Goal: Contribute content: Contribute content

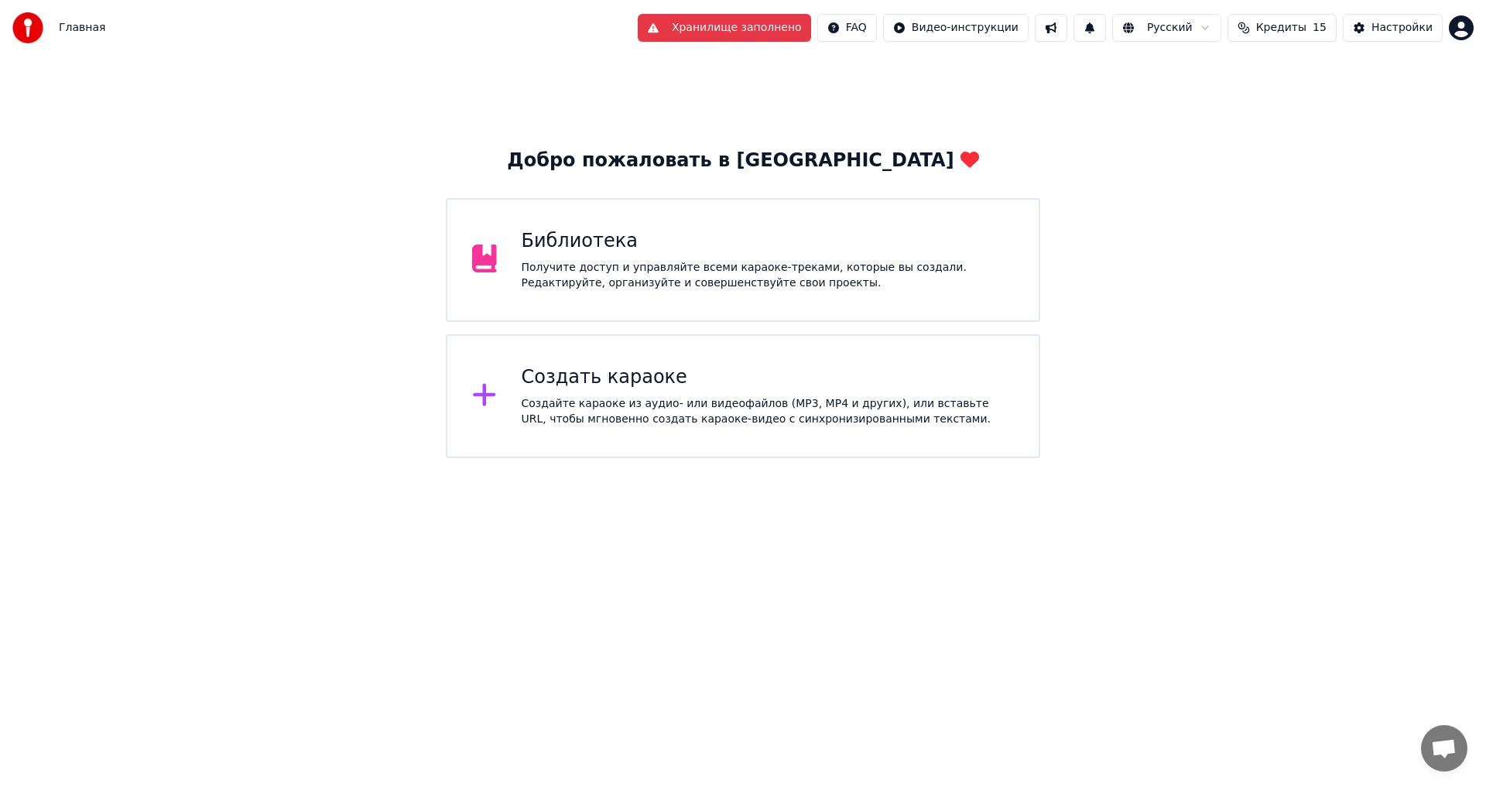
click at [749, 27] on button "Хранилище заполнено" at bounding box center [724, 28] width 173 height 28
click at [1473, 36] on html "Главная Хранилище заполнено FAQ Видео-инструкции Русский Кредиты 15 Настройки Д…" at bounding box center [743, 229] width 1486 height 458
click at [1217, 87] on html "Главная Хранилище заполнено FAQ Видео-инструкции Русский Кредиты 15 Настройки Д…" at bounding box center [743, 229] width 1486 height 458
click at [789, 29] on button "Хранилище заполнено" at bounding box center [724, 28] width 173 height 28
click at [657, 375] on div "Создать караоке" at bounding box center [768, 377] width 493 height 25
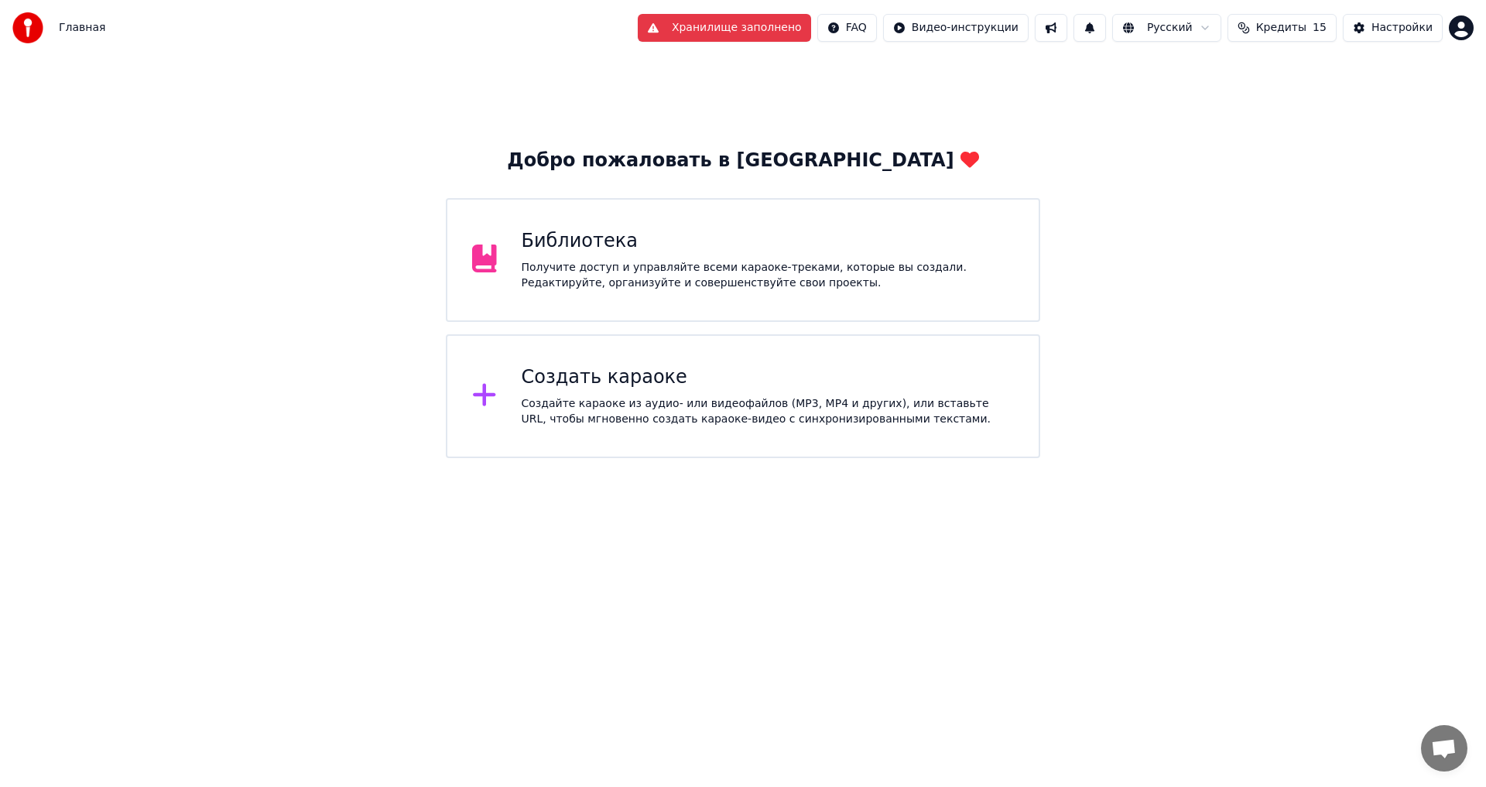
click at [786, 37] on button "Хранилище заполнено" at bounding box center [724, 28] width 173 height 28
drag, startPoint x: 786, startPoint y: 37, endPoint x: 756, endPoint y: 35, distance: 30.3
click at [786, 37] on button "Хранилище заполнено" at bounding box center [724, 28] width 173 height 28
click at [756, 35] on button "Хранилище заполнено" at bounding box center [724, 28] width 173 height 28
click at [686, 32] on button "Хранилище заполнено" at bounding box center [724, 28] width 173 height 28
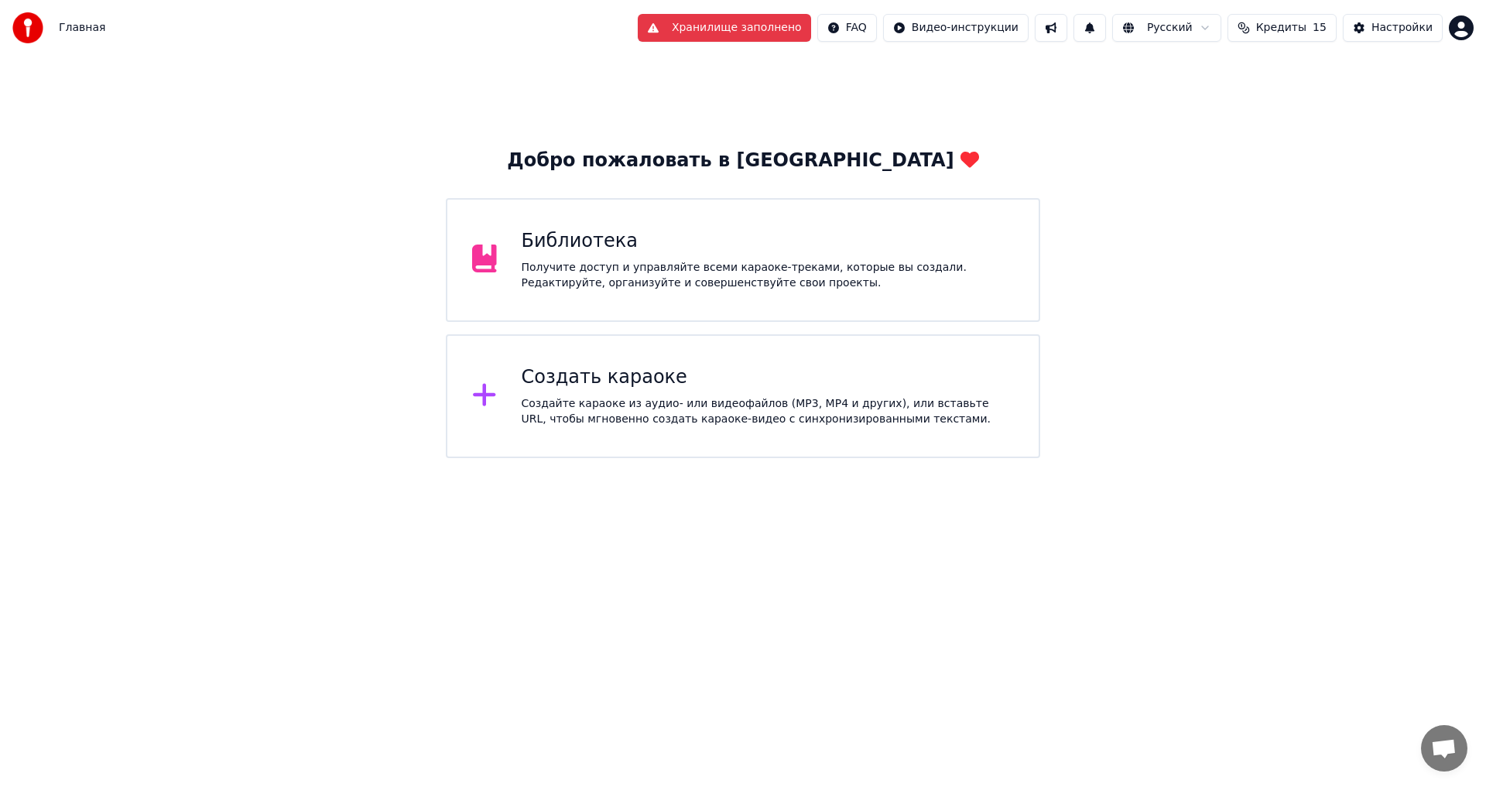
drag, startPoint x: 700, startPoint y: 26, endPoint x: 751, endPoint y: 23, distance: 50.4
click at [701, 26] on button "Хранилище заполнено" at bounding box center [724, 28] width 173 height 28
drag, startPoint x: 751, startPoint y: 23, endPoint x: 764, endPoint y: 20, distance: 13.5
click at [756, 22] on button "Хранилище заполнено" at bounding box center [724, 28] width 173 height 28
click at [770, 19] on button "Хранилище заполнено" at bounding box center [724, 28] width 173 height 28
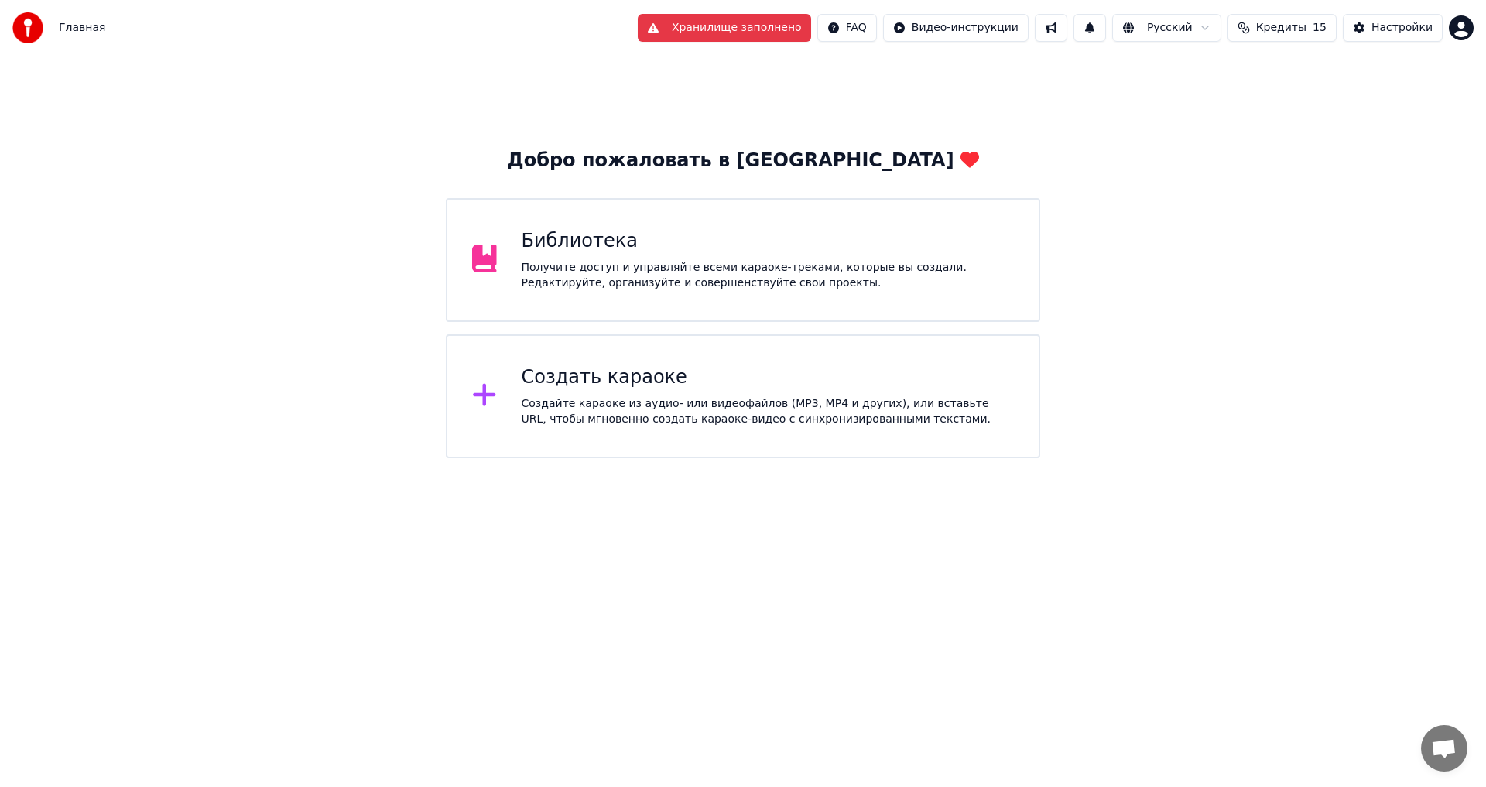
click at [776, 28] on button "Хранилище заполнено" at bounding box center [724, 28] width 173 height 28
click at [984, 30] on html "Главная Хранилище заполнено FAQ Видео-инструкции Русский Кредиты 15 Настройки Д…" at bounding box center [743, 229] width 1486 height 458
click at [729, 282] on div "Получите доступ и управляйте всеми караоке-треками, которые вы создали. Редакти…" at bounding box center [768, 275] width 493 height 31
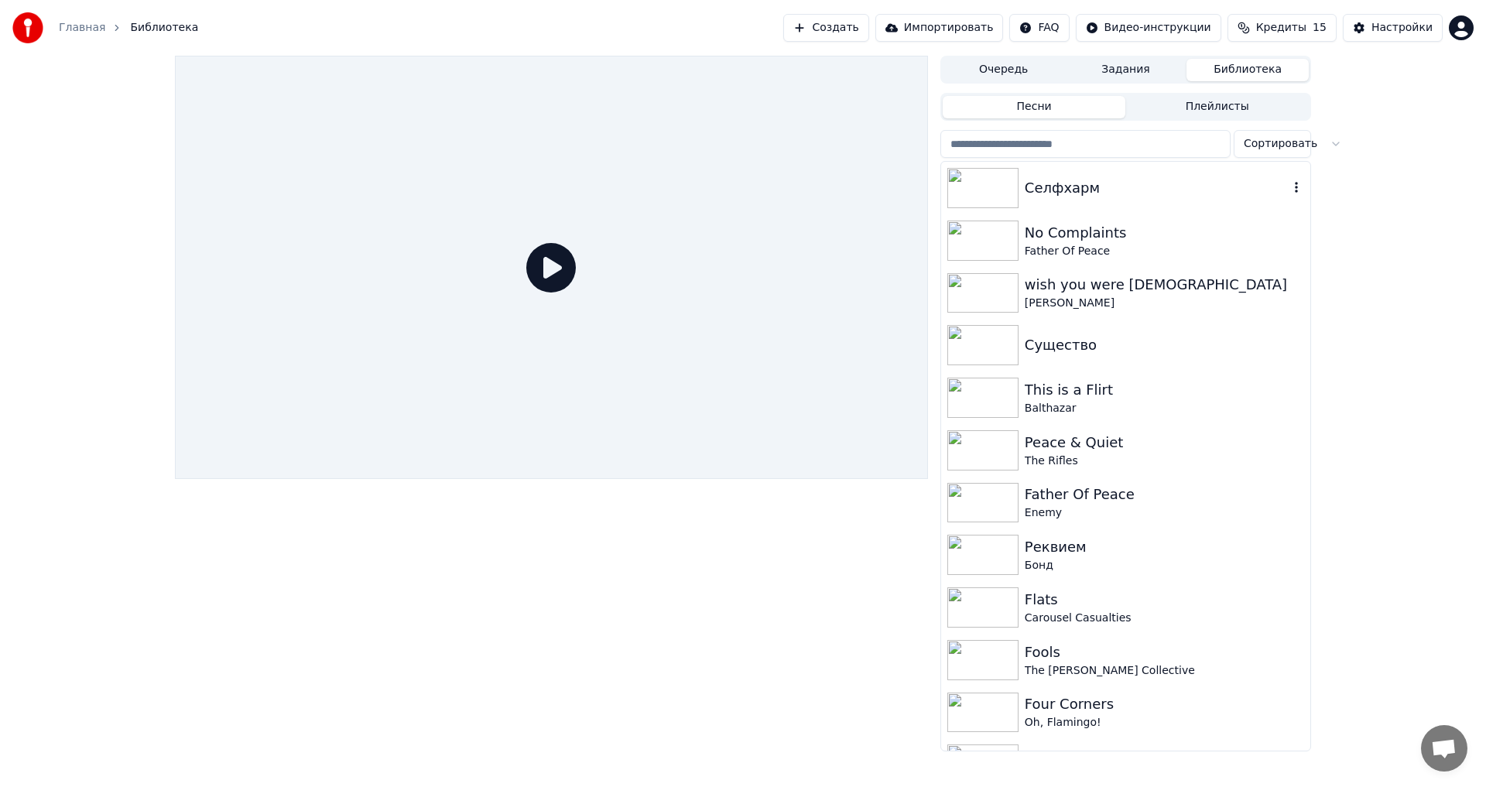
click at [1122, 185] on div "Селфхарм" at bounding box center [1157, 188] width 264 height 22
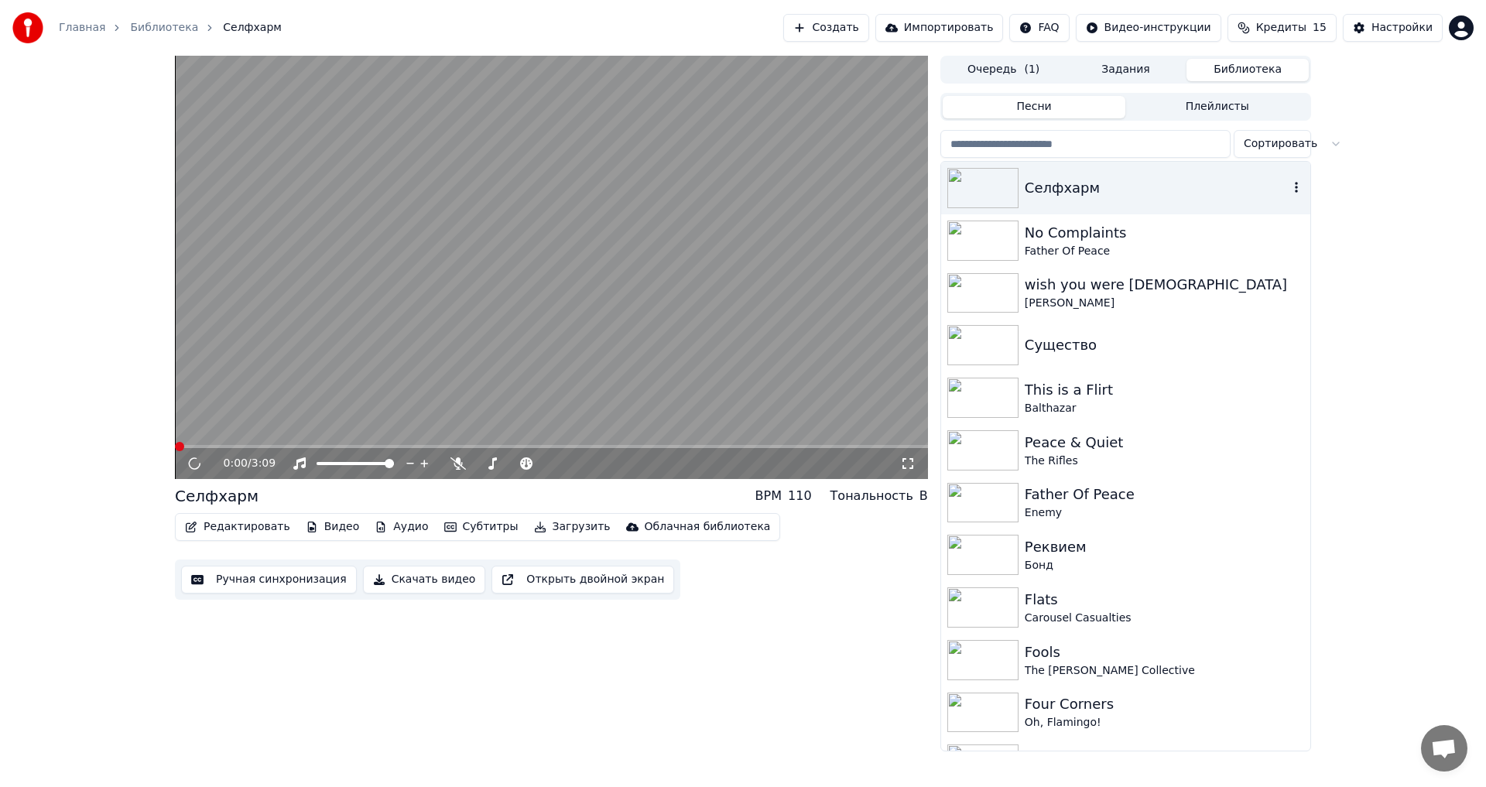
click at [1289, 187] on div "Селфхарм" at bounding box center [1125, 188] width 369 height 53
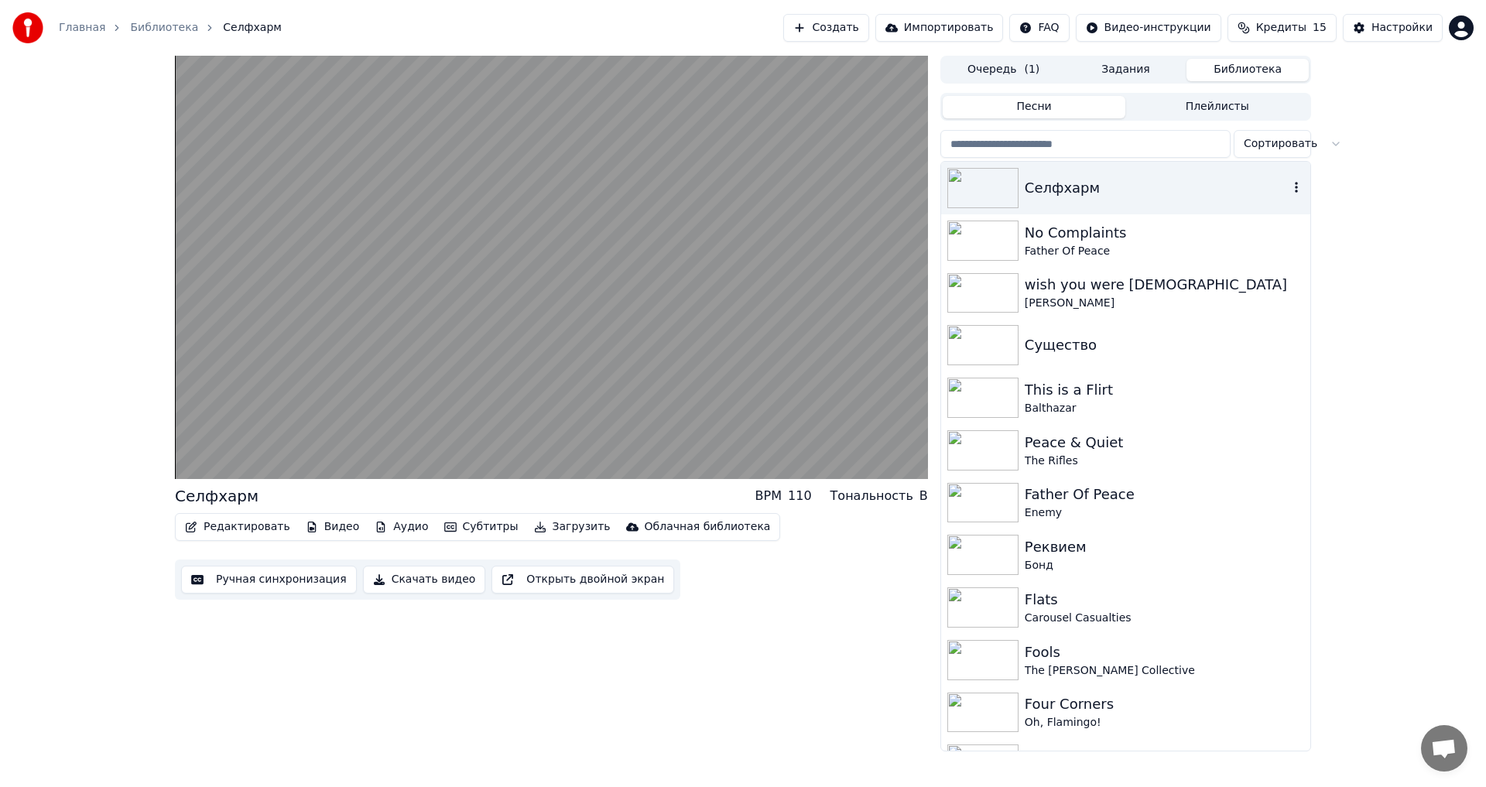
click at [1289, 187] on icon "button" at bounding box center [1296, 187] width 15 height 12
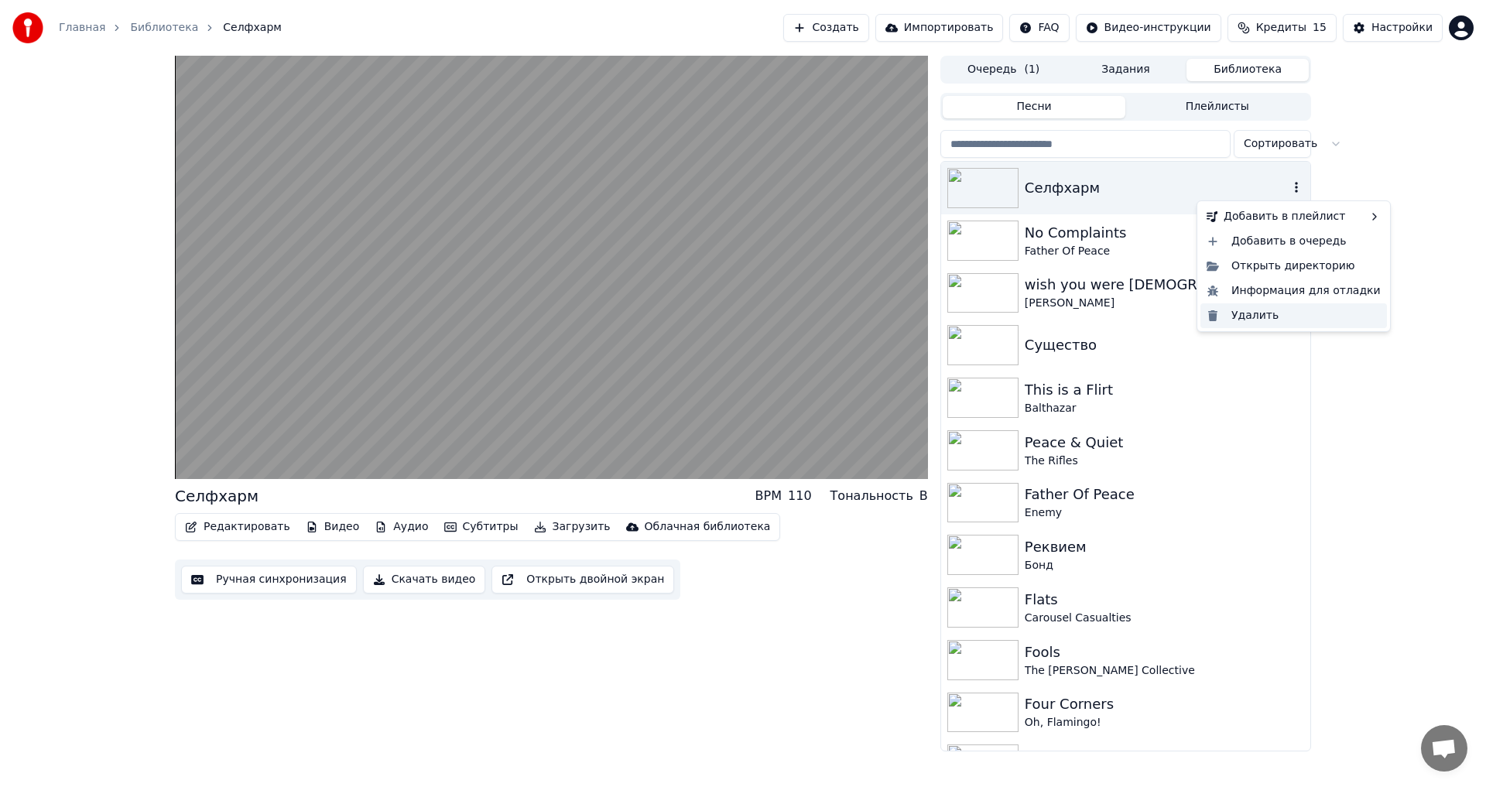
click at [1267, 314] on div "Удалить" at bounding box center [1293, 315] width 187 height 25
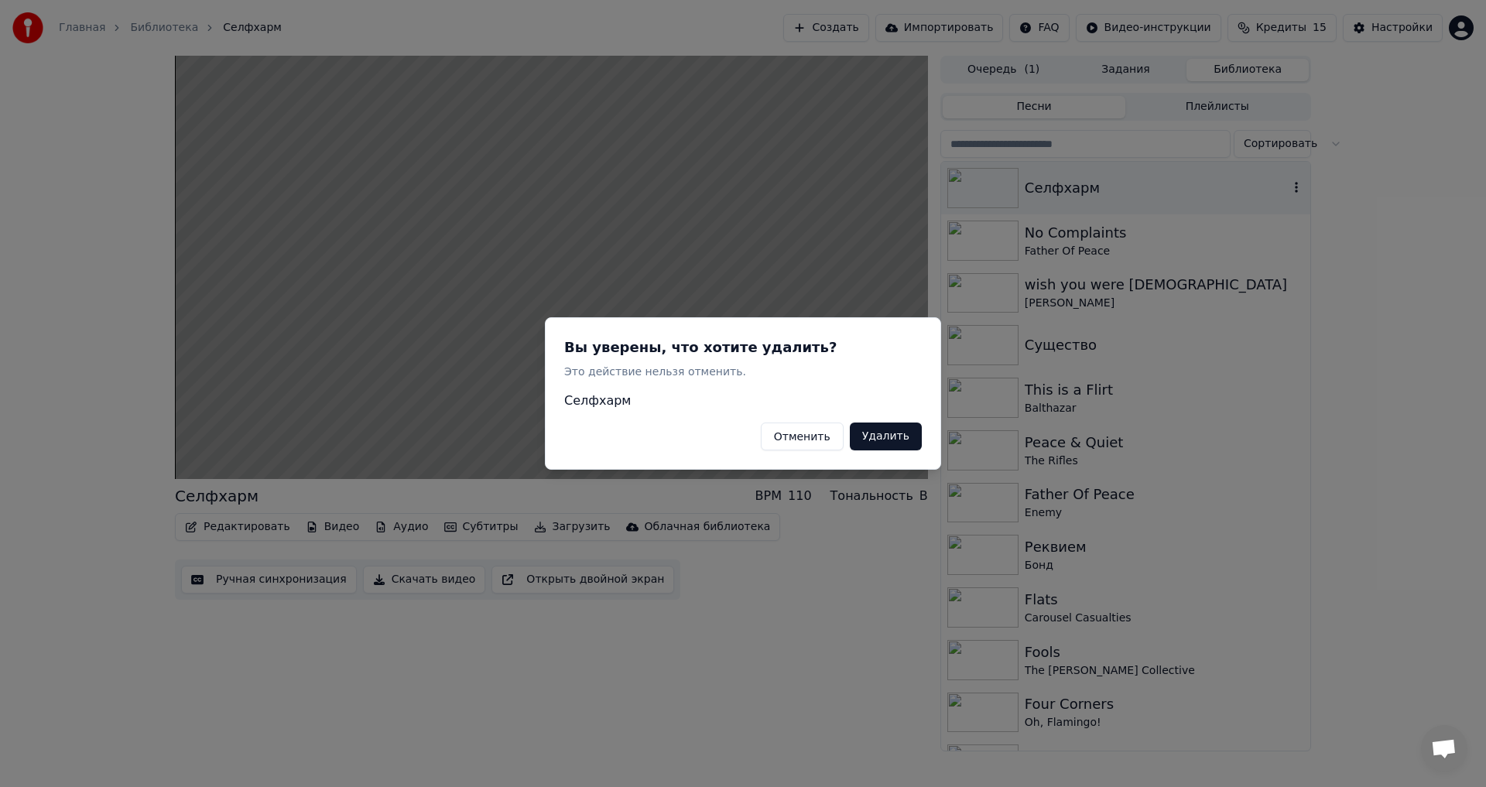
click at [805, 433] on button "Отменить" at bounding box center [802, 437] width 83 height 28
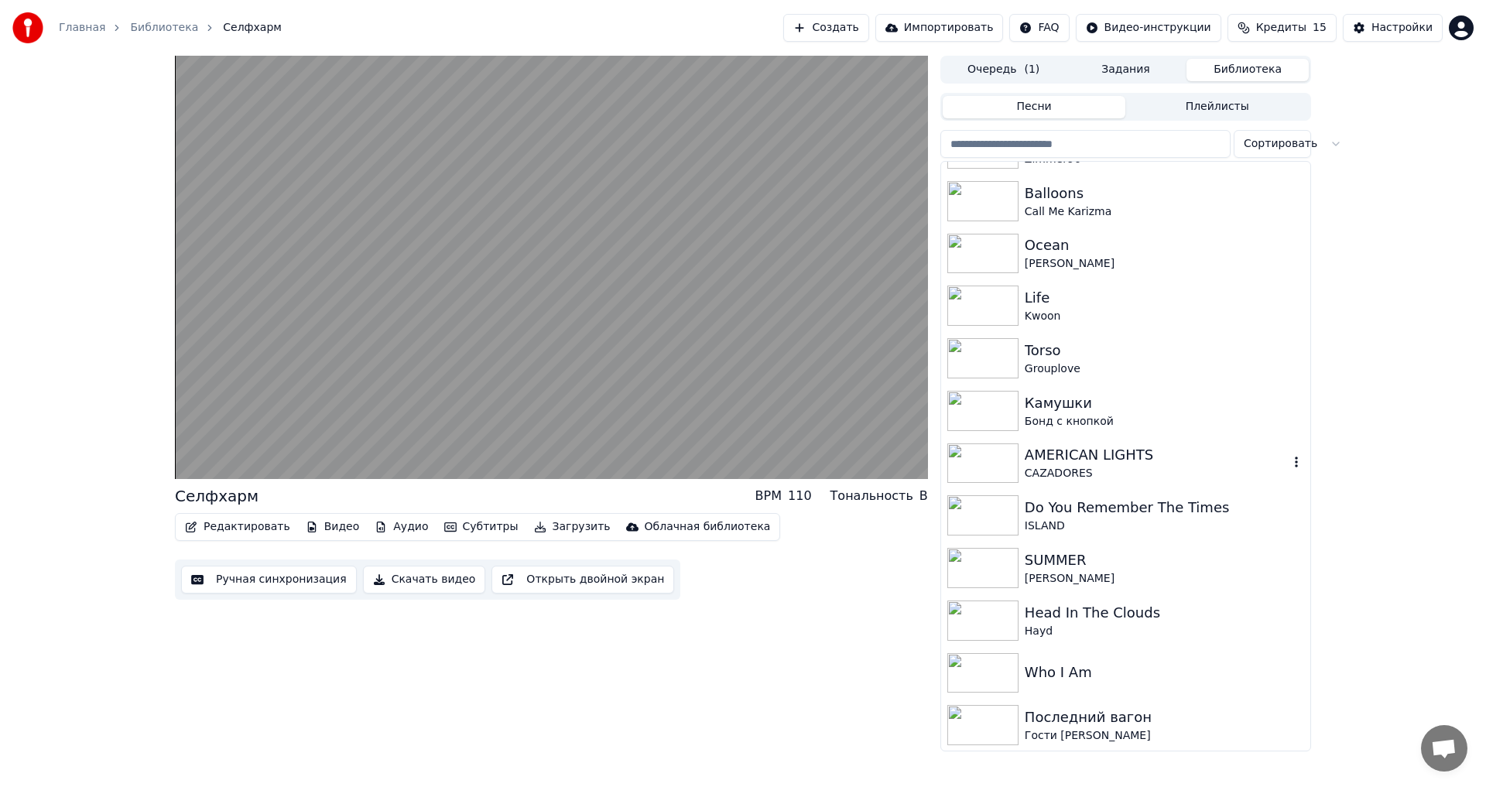
scroll to position [1356, 0]
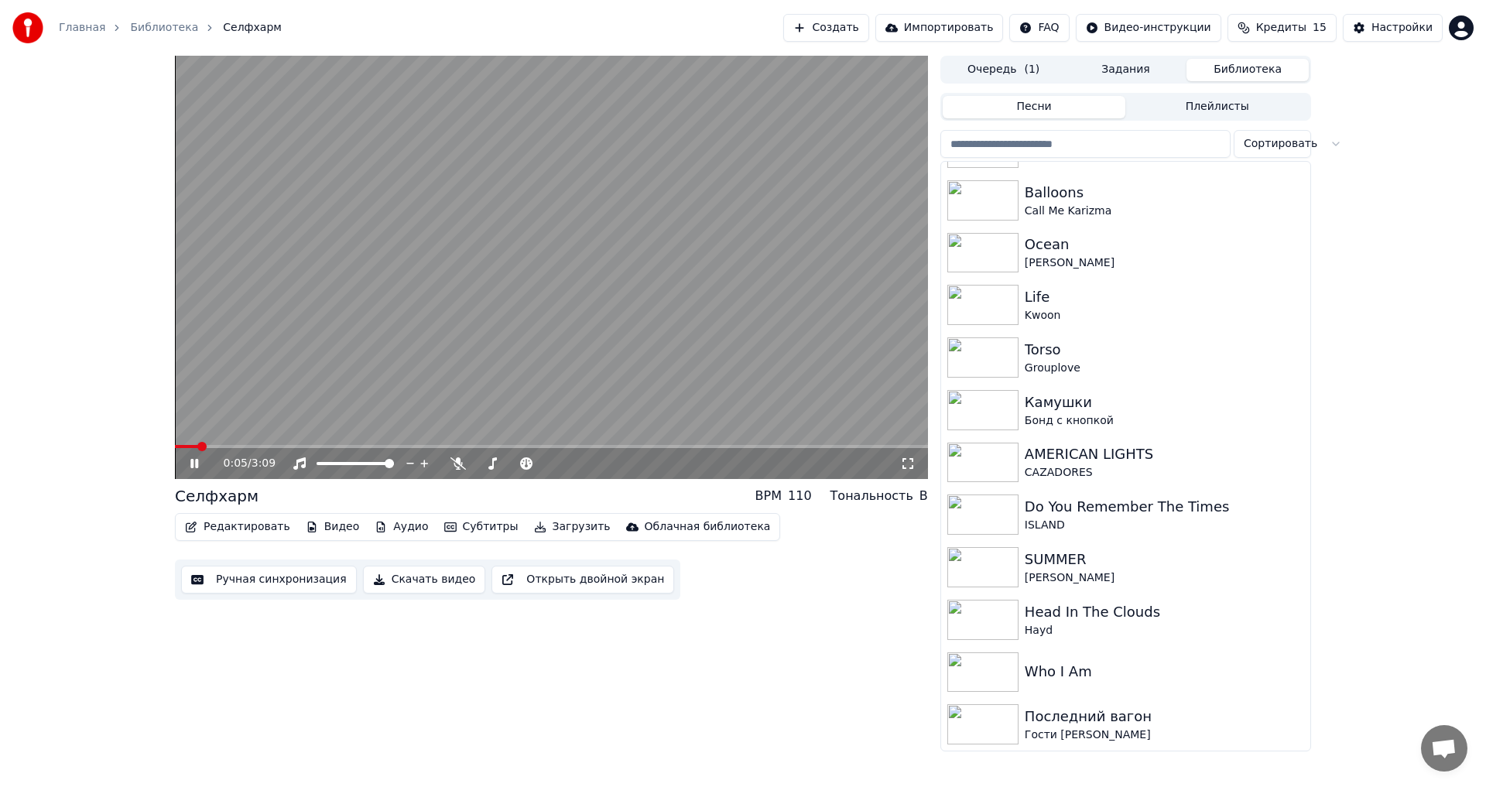
click at [578, 362] on video at bounding box center [551, 267] width 753 height 423
click at [1291, 723] on div "Последний вагон Гости [PERSON_NAME]" at bounding box center [1125, 724] width 369 height 53
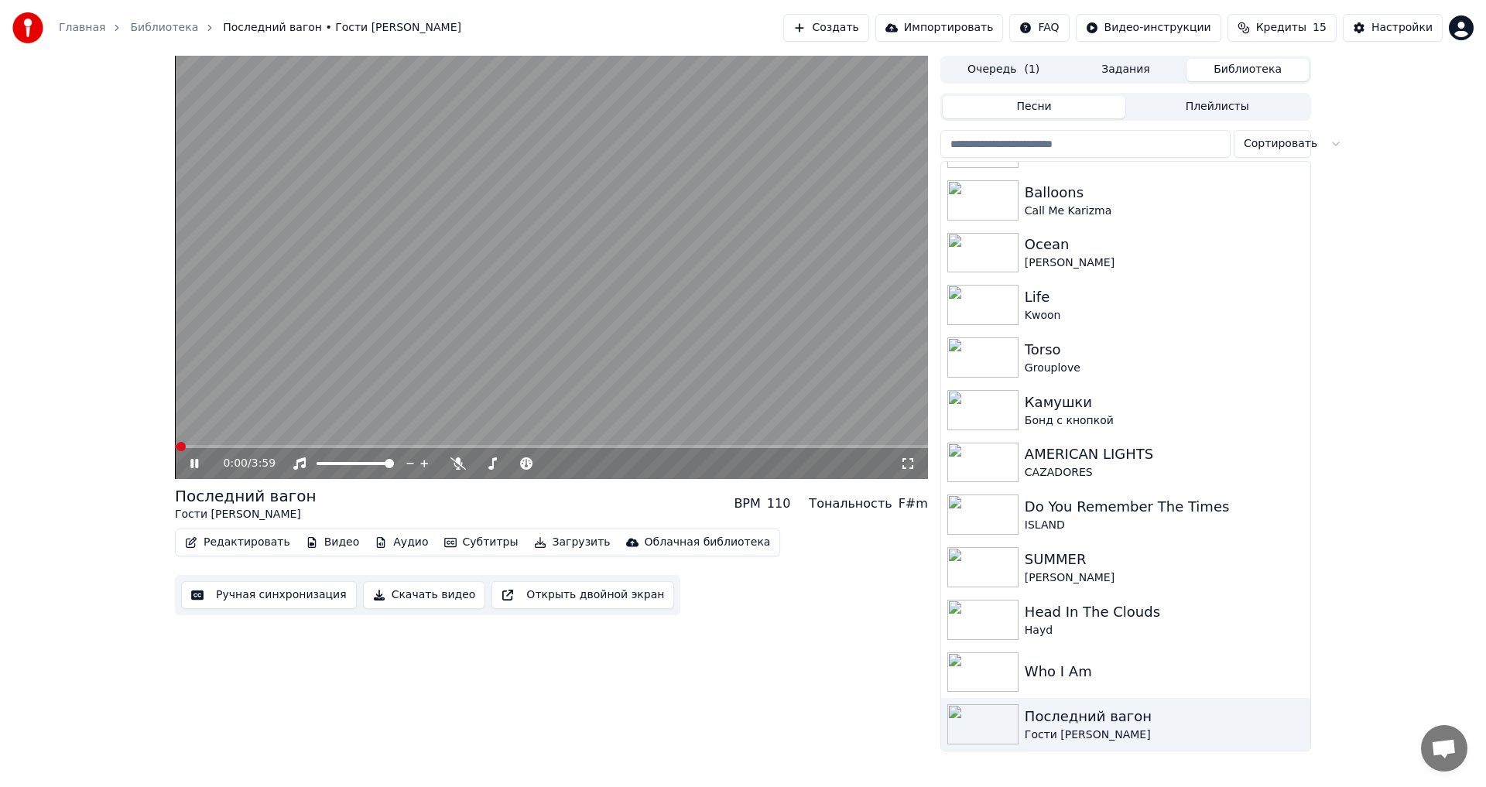
click at [593, 378] on video at bounding box center [551, 267] width 753 height 423
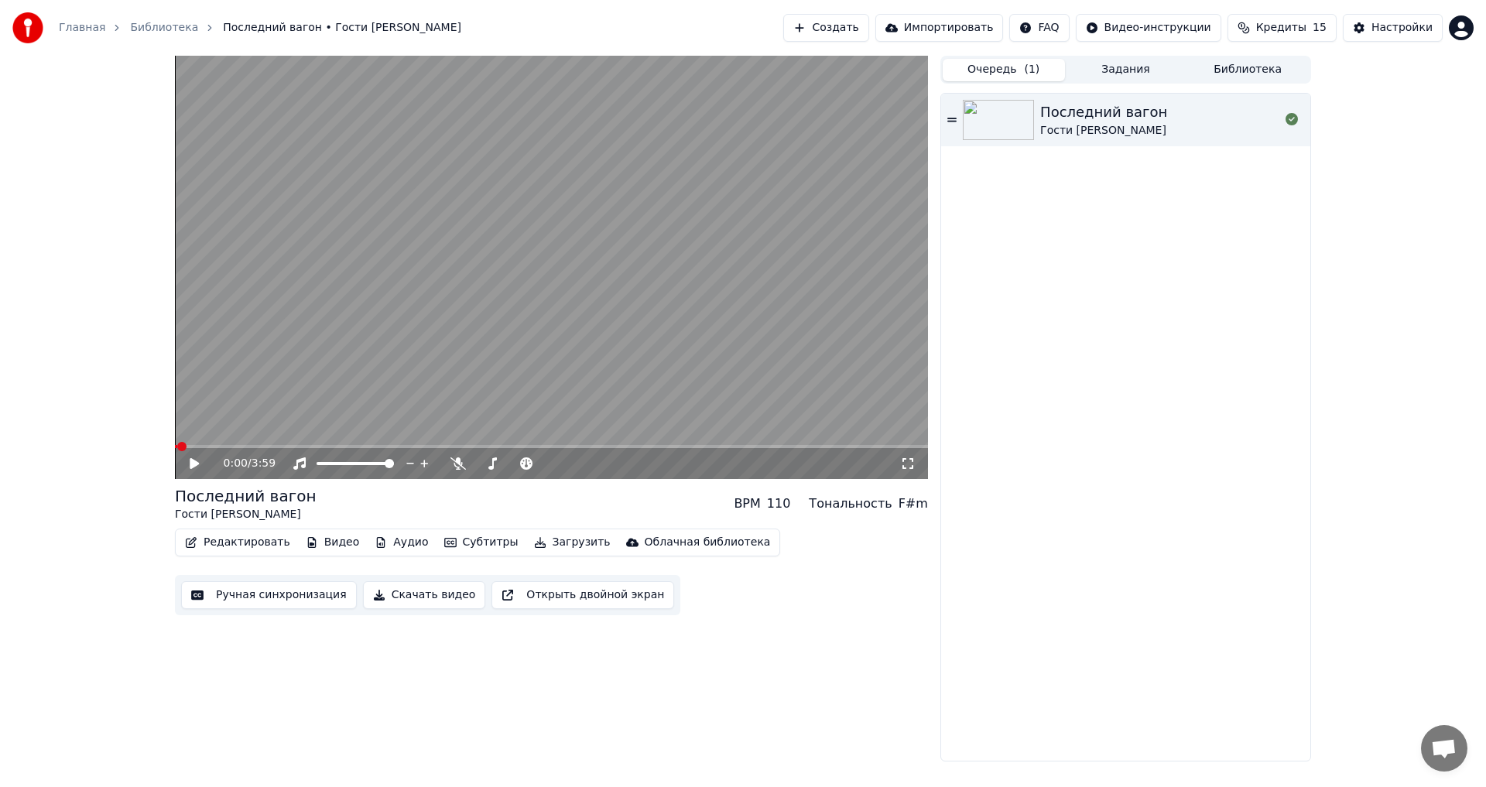
click at [999, 62] on button "Очередь ( 1 )" at bounding box center [1004, 70] width 122 height 22
click at [1117, 67] on button "Задания" at bounding box center [1126, 70] width 122 height 22
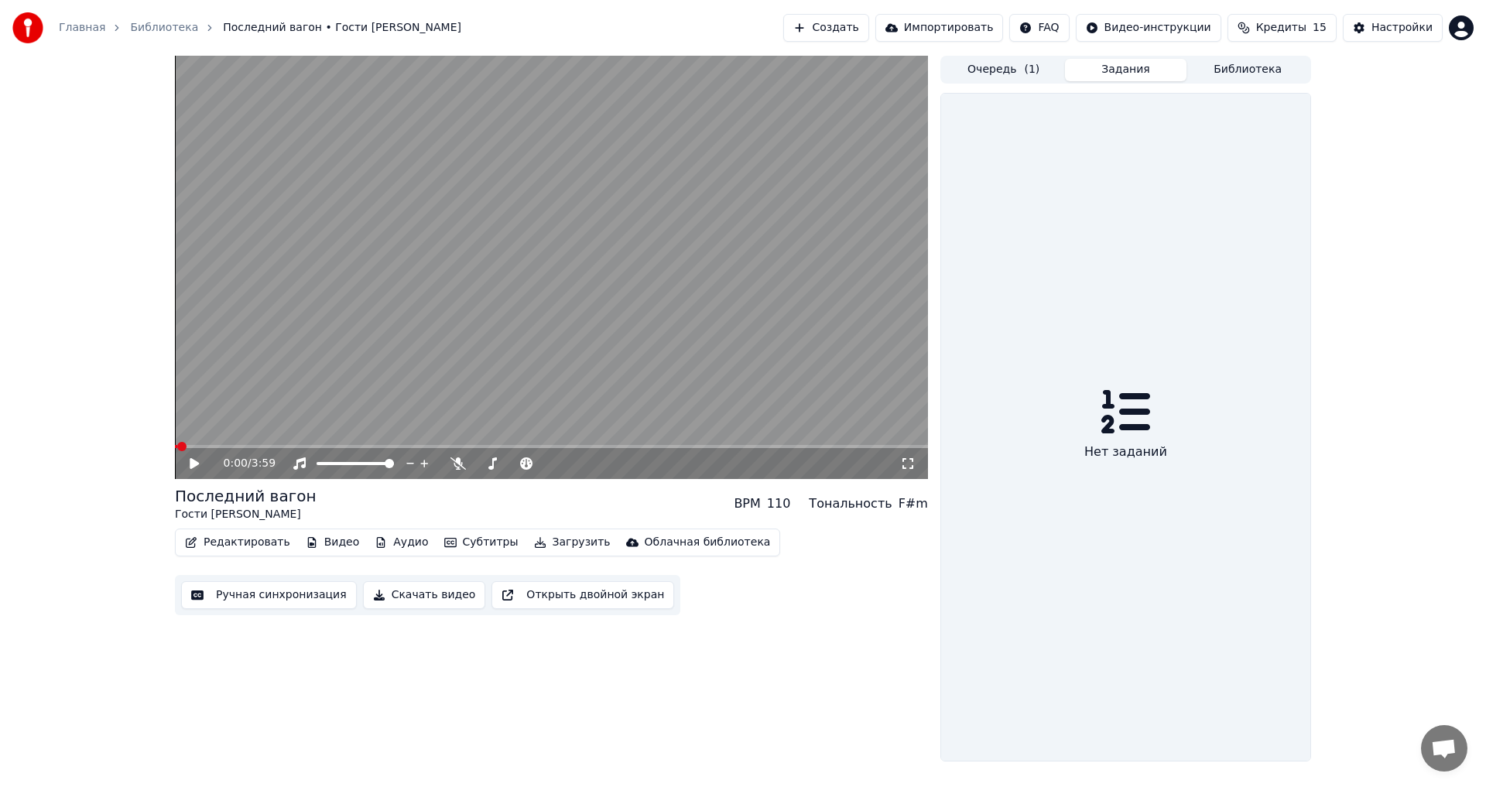
click at [868, 35] on button "Создать" at bounding box center [825, 28] width 85 height 28
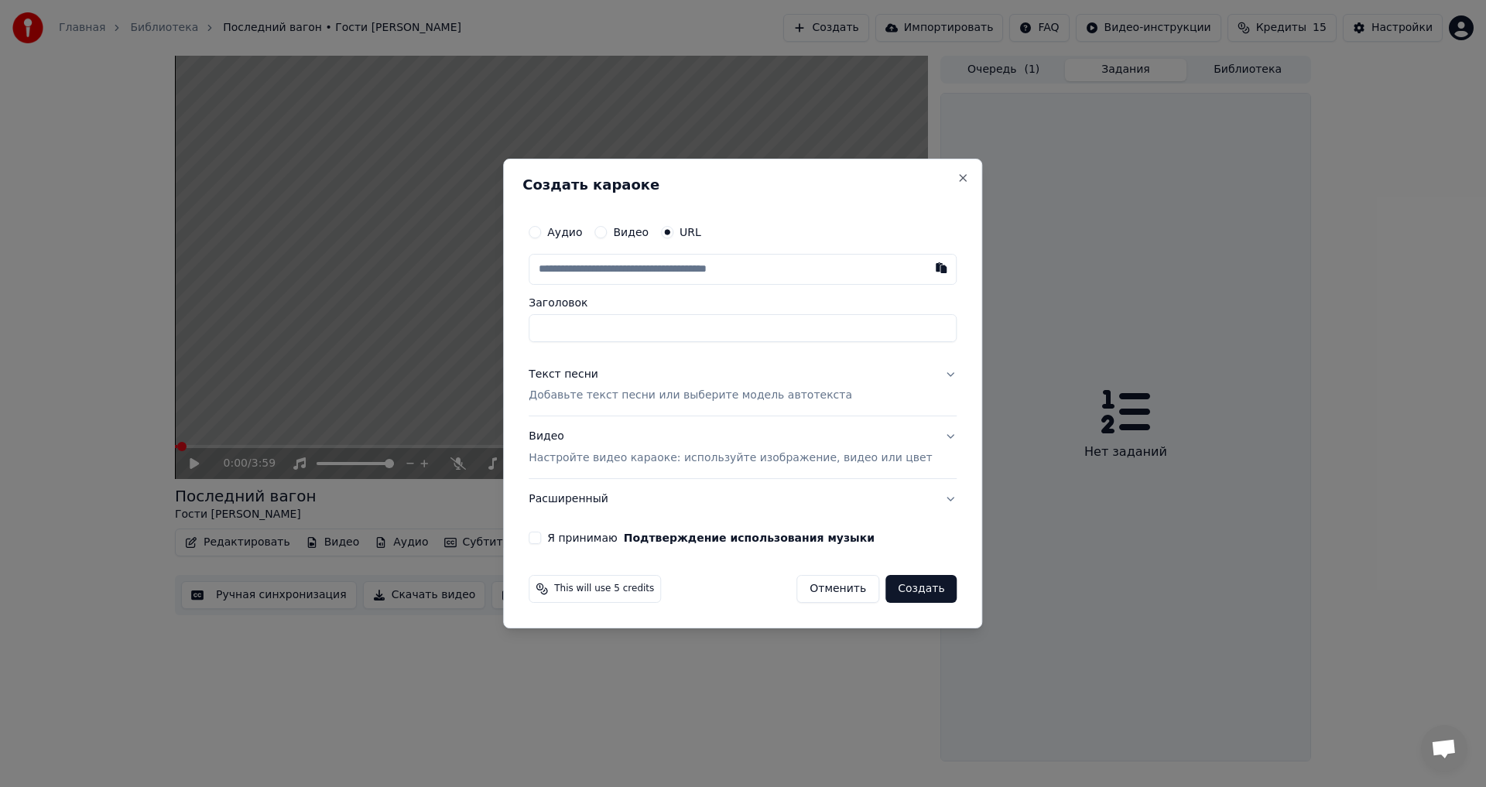
click at [639, 275] on input "text" at bounding box center [743, 269] width 428 height 31
type input "**********"
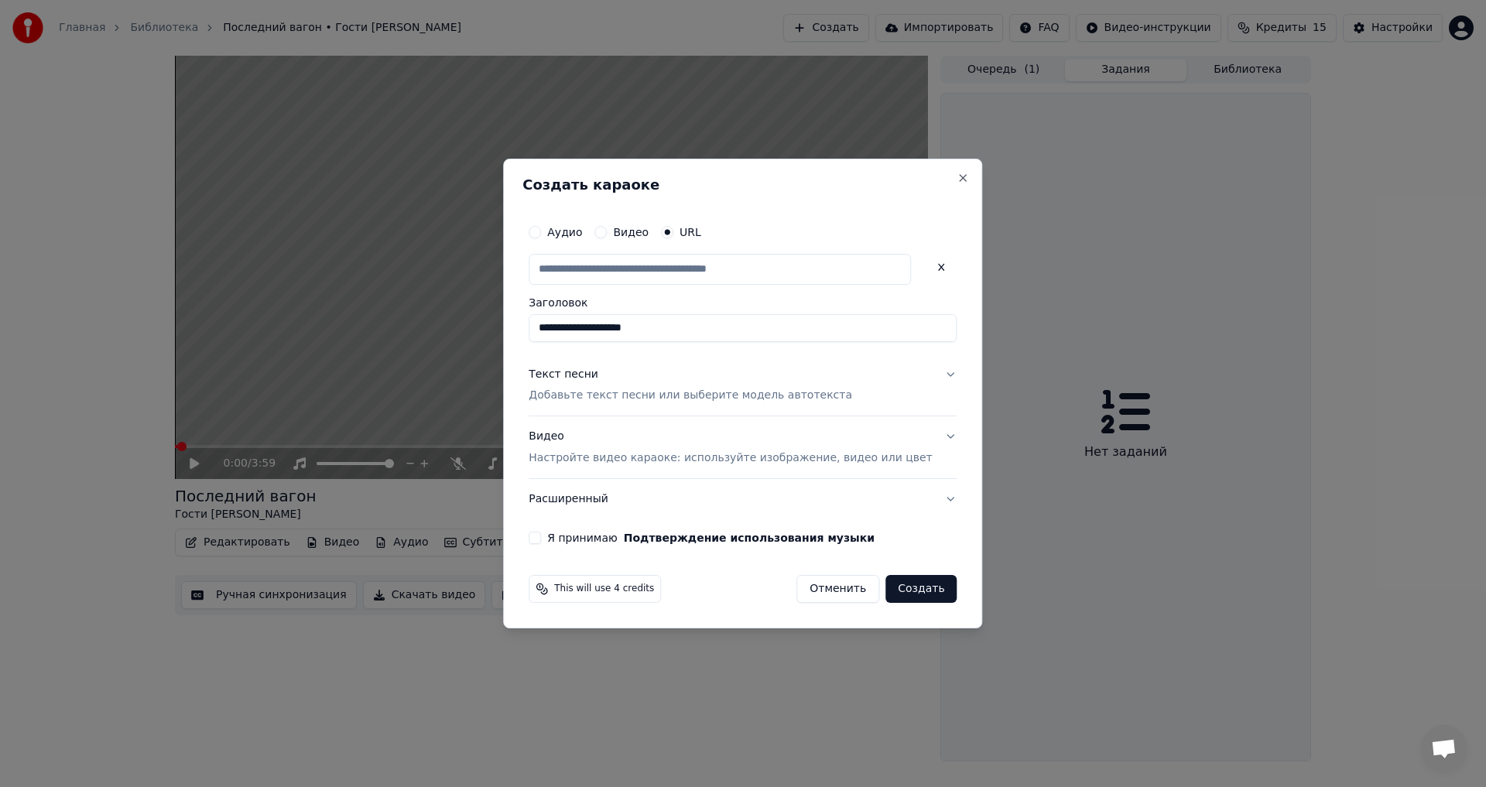
scroll to position [0, 0]
click at [648, 389] on p "Добавьте текст песни или выберите модель автотекста" at bounding box center [691, 396] width 324 height 15
type input "**********"
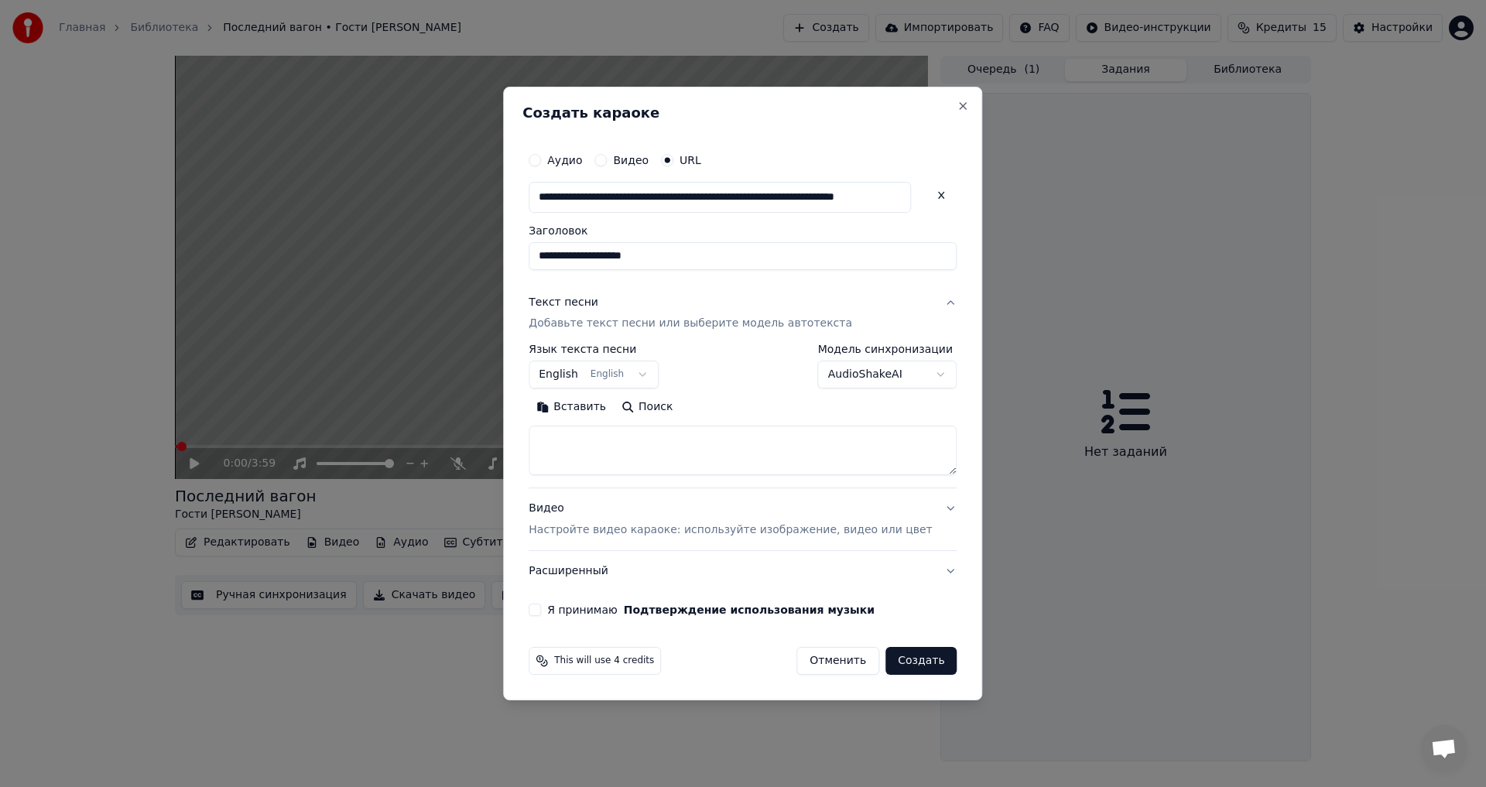
click at [632, 440] on textarea at bounding box center [743, 451] width 428 height 50
paste textarea "**********"
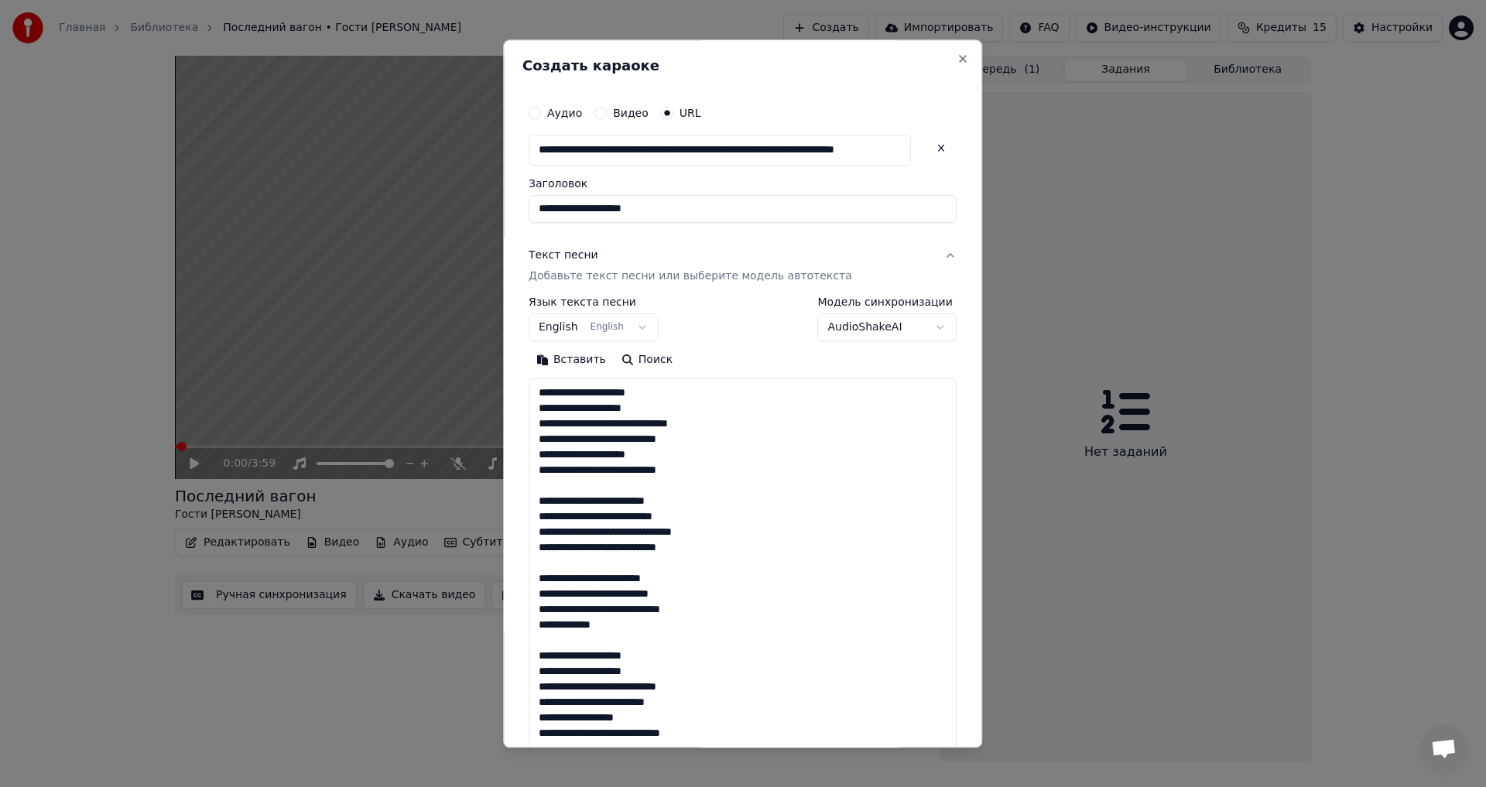
scroll to position [1010, 0]
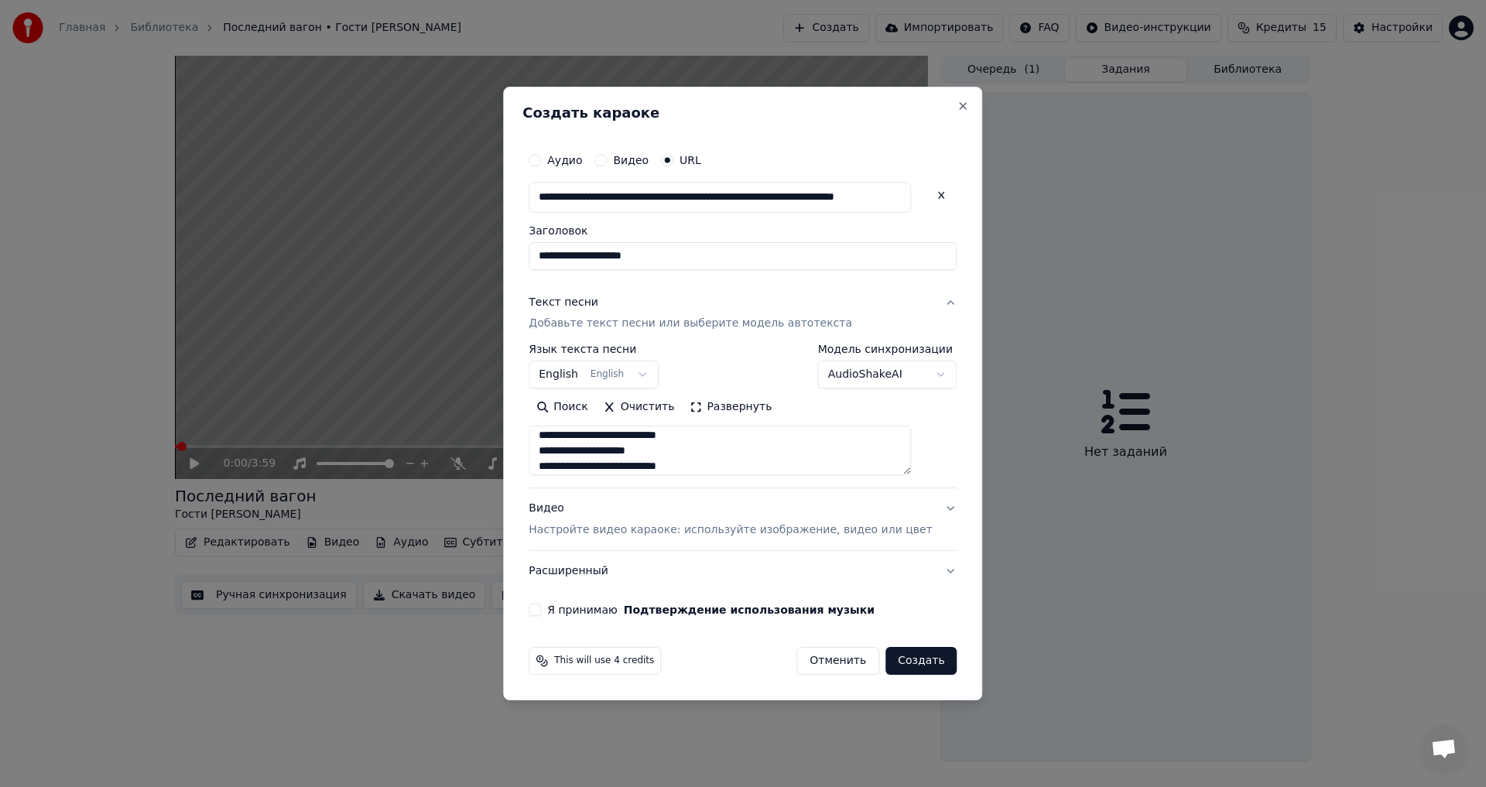
type textarea "**********"
click at [656, 529] on p "Настройте видео караоке: используйте изображение, видео или цвет" at bounding box center [730, 529] width 403 height 15
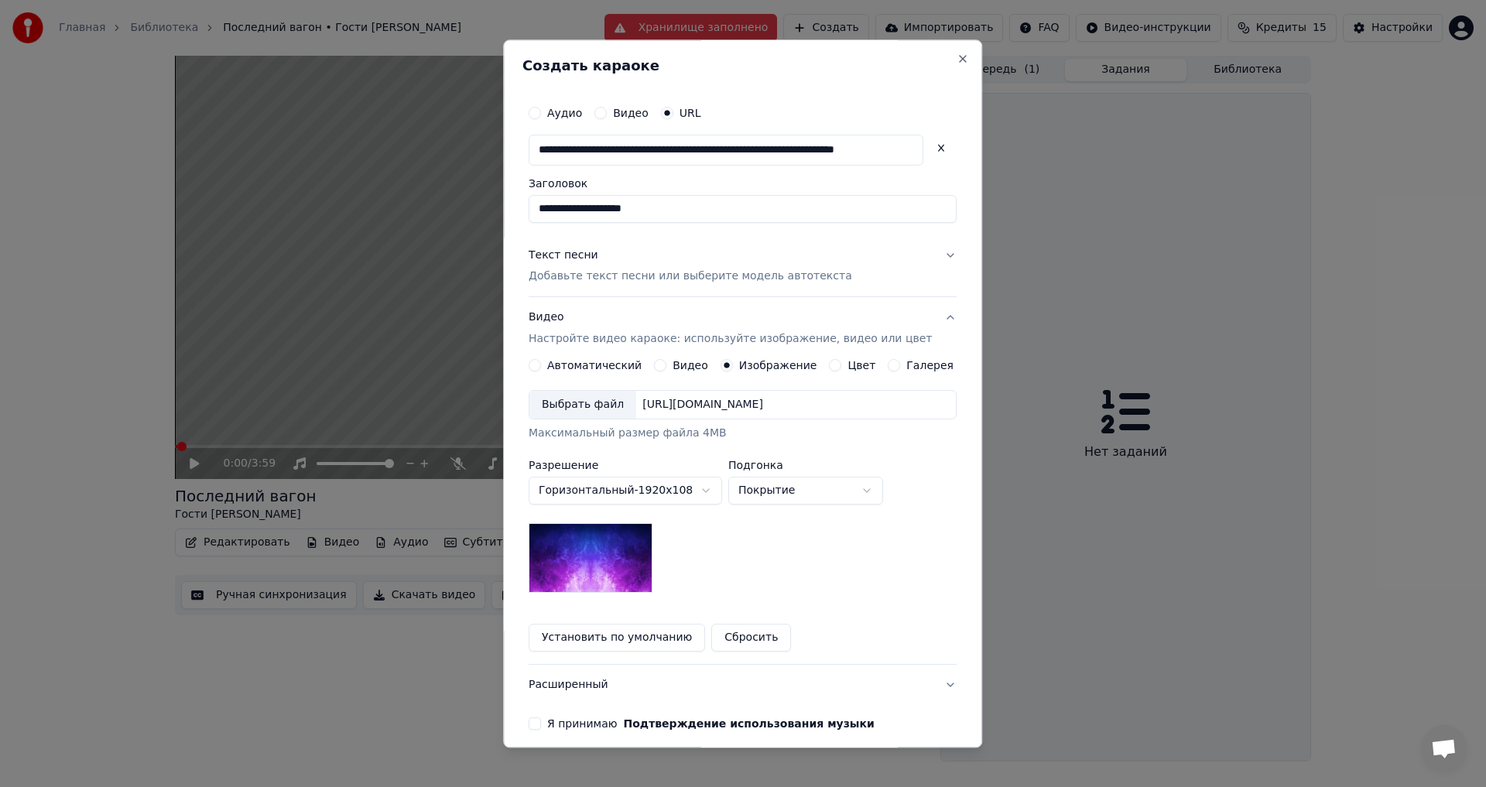
click at [595, 406] on div "Выбрать файл" at bounding box center [582, 406] width 107 height 28
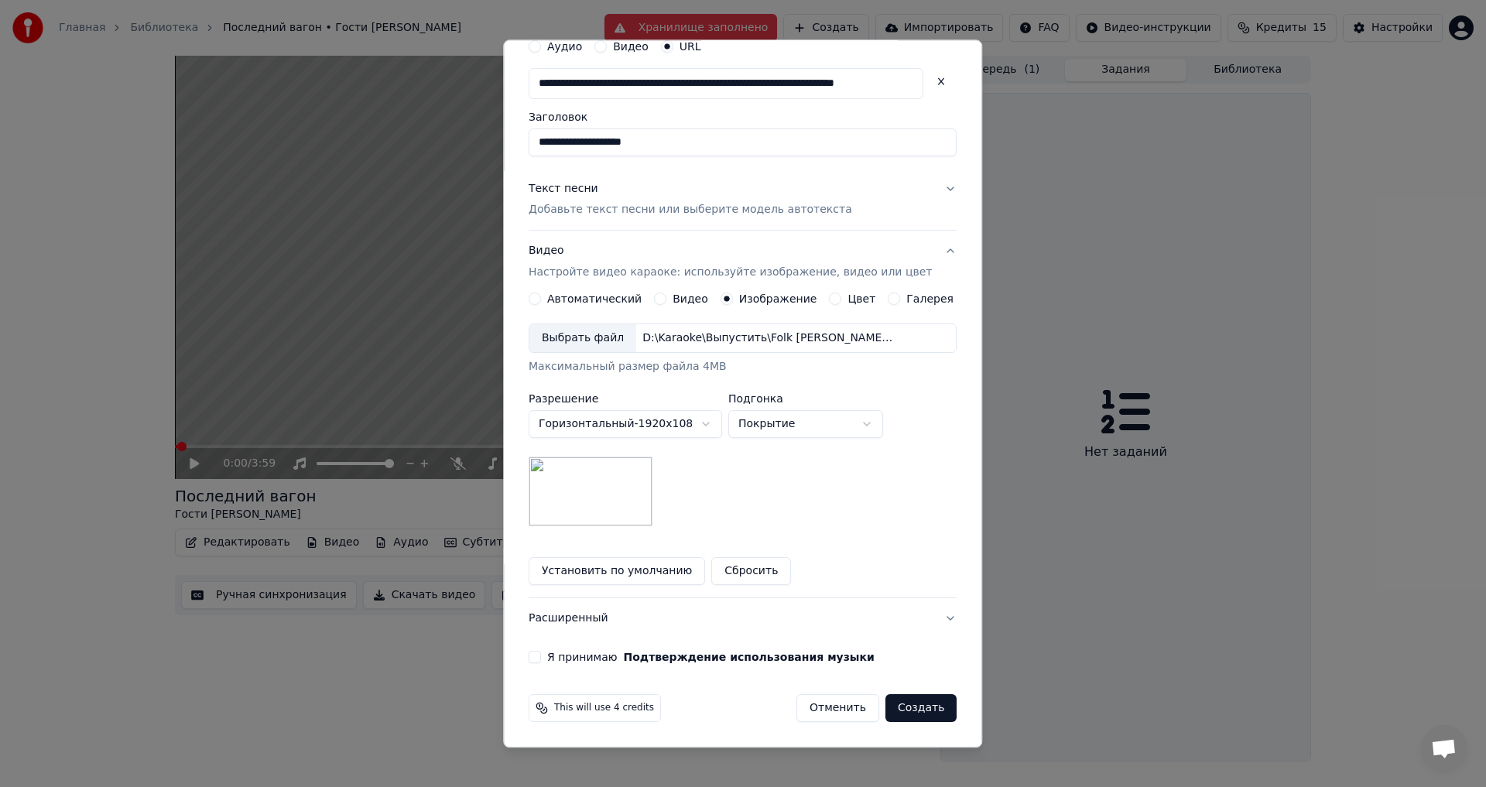
click at [622, 625] on button "Расширенный" at bounding box center [743, 619] width 428 height 40
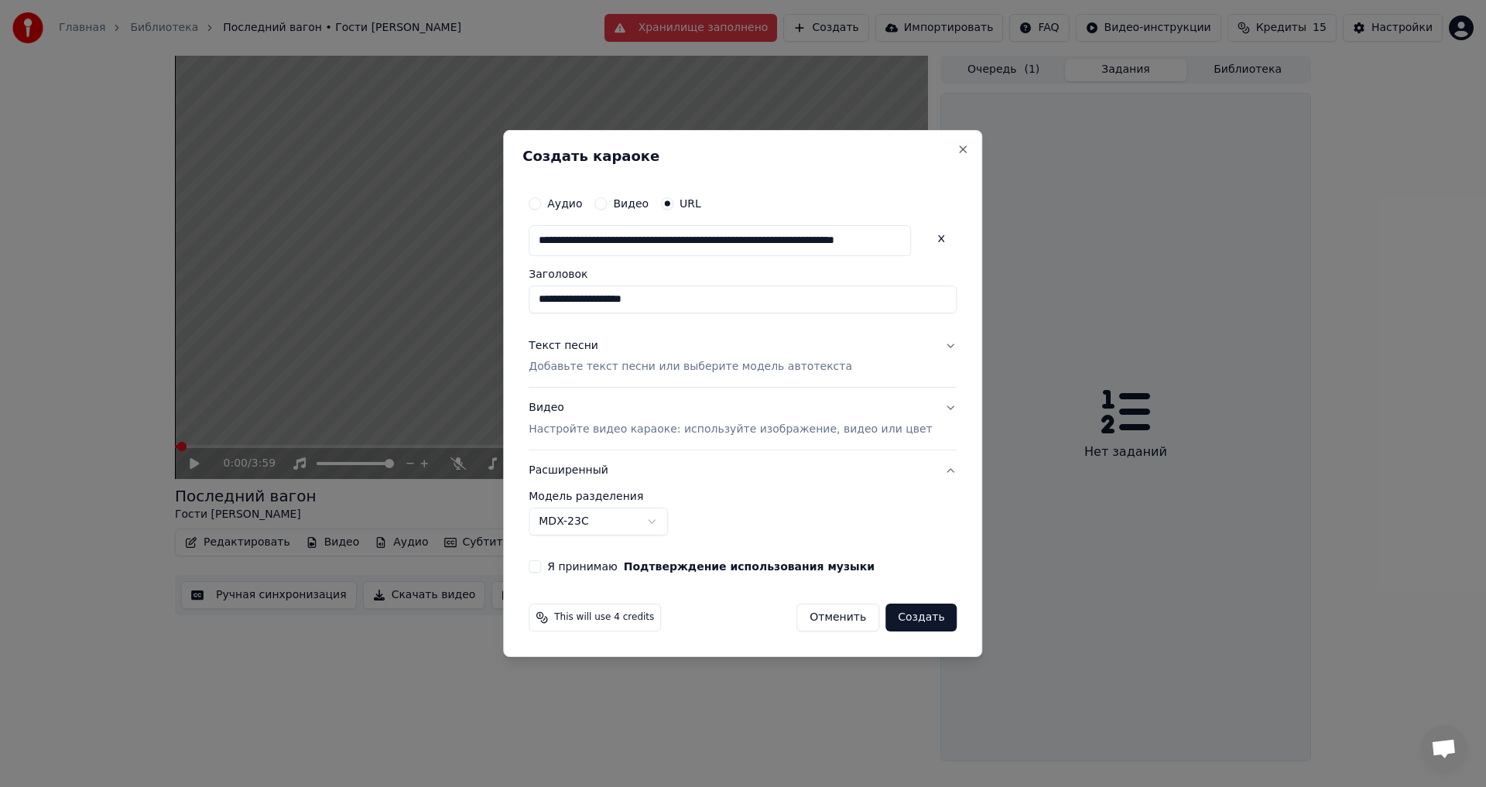
click at [590, 570] on label "Я принимаю Подтверждение использования музыки" at bounding box center [710, 566] width 327 height 11
click at [541, 570] on button "Я принимаю Подтверждение использования музыки" at bounding box center [535, 566] width 12 height 12
click at [640, 518] on body "**********" at bounding box center [743, 393] width 1486 height 787
click at [905, 618] on button "Создать" at bounding box center [920, 618] width 71 height 28
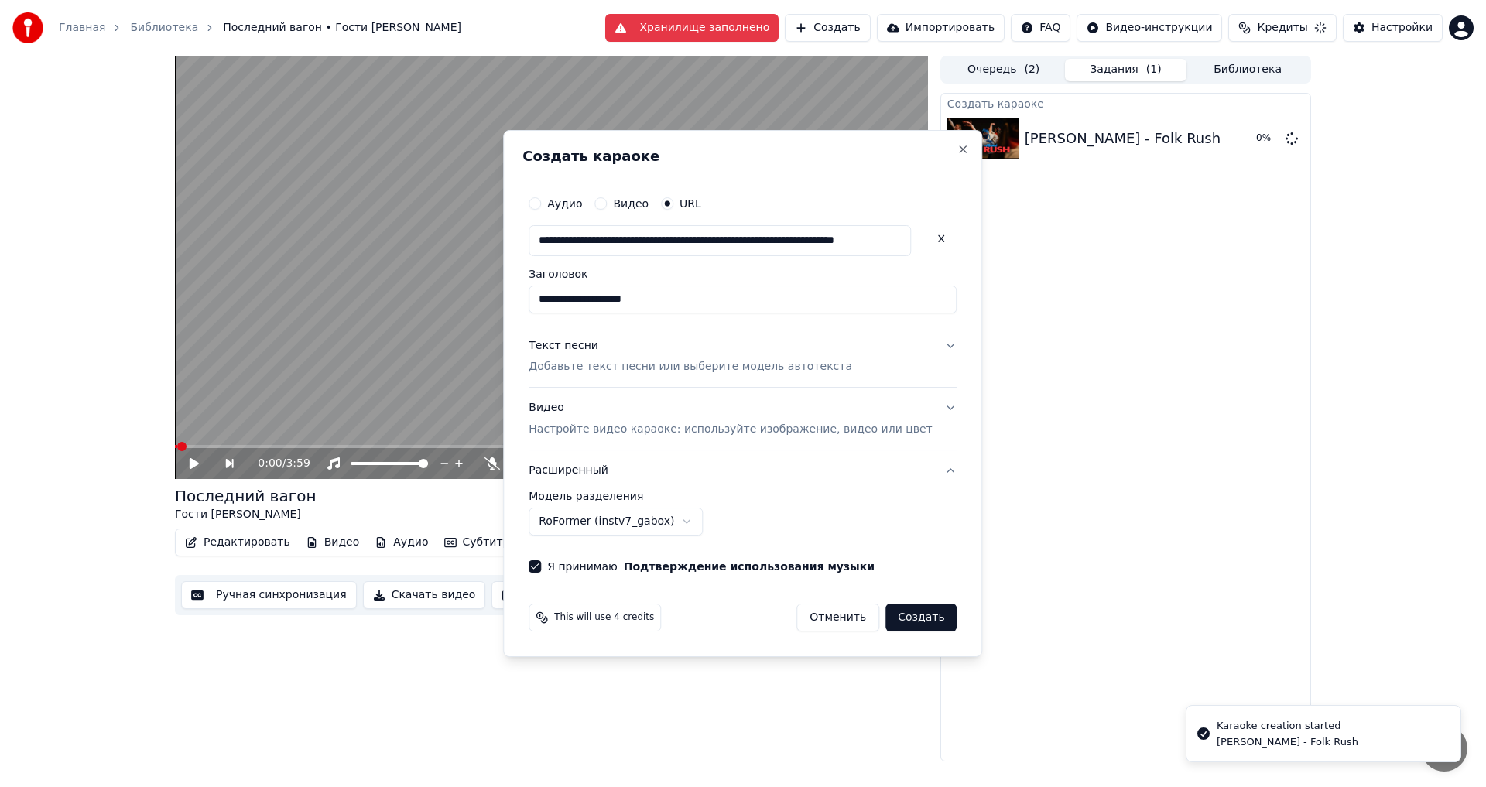
select select "******"
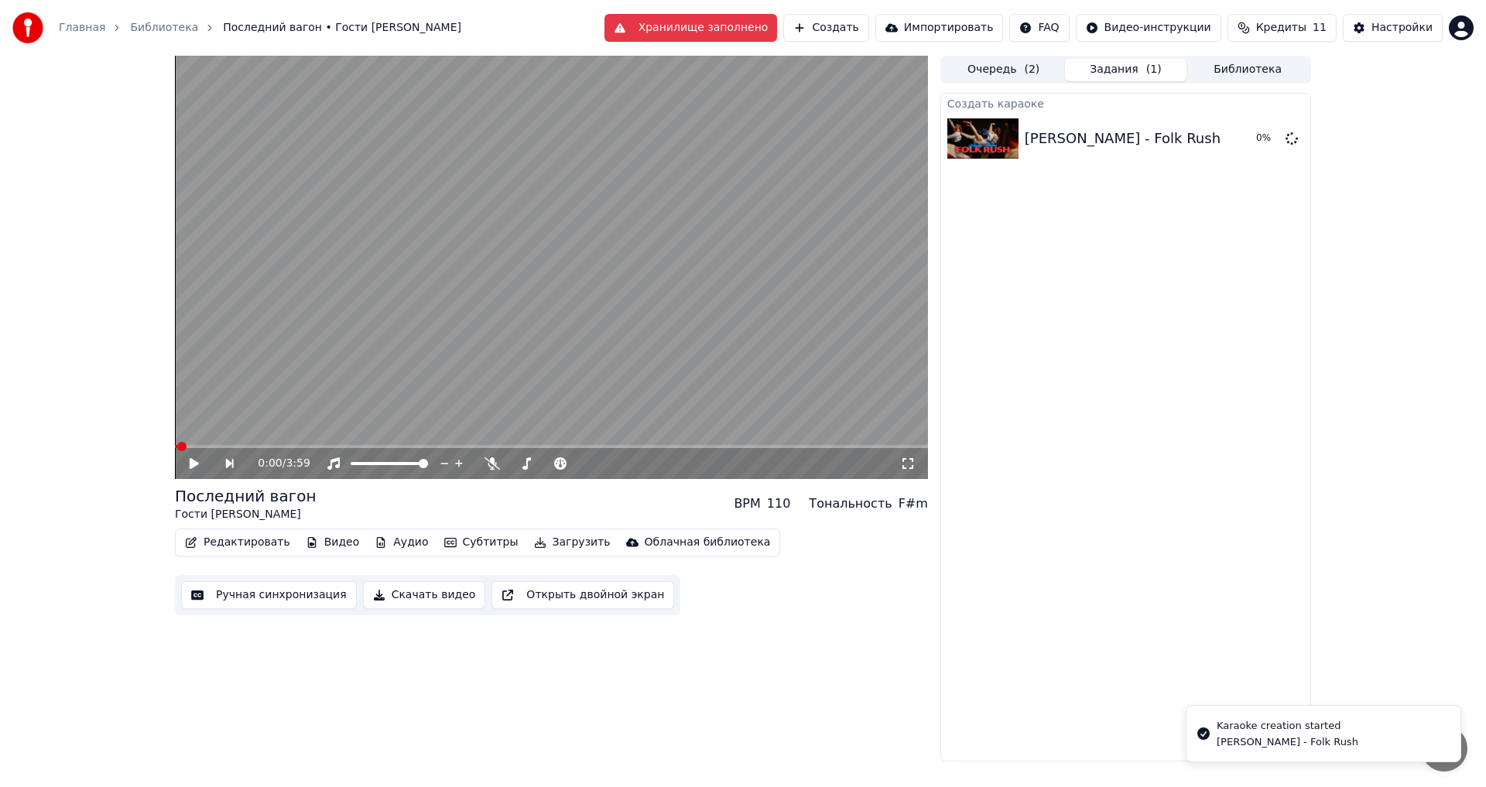
click at [1007, 69] on button "Очередь ( 2 )" at bounding box center [1004, 70] width 122 height 22
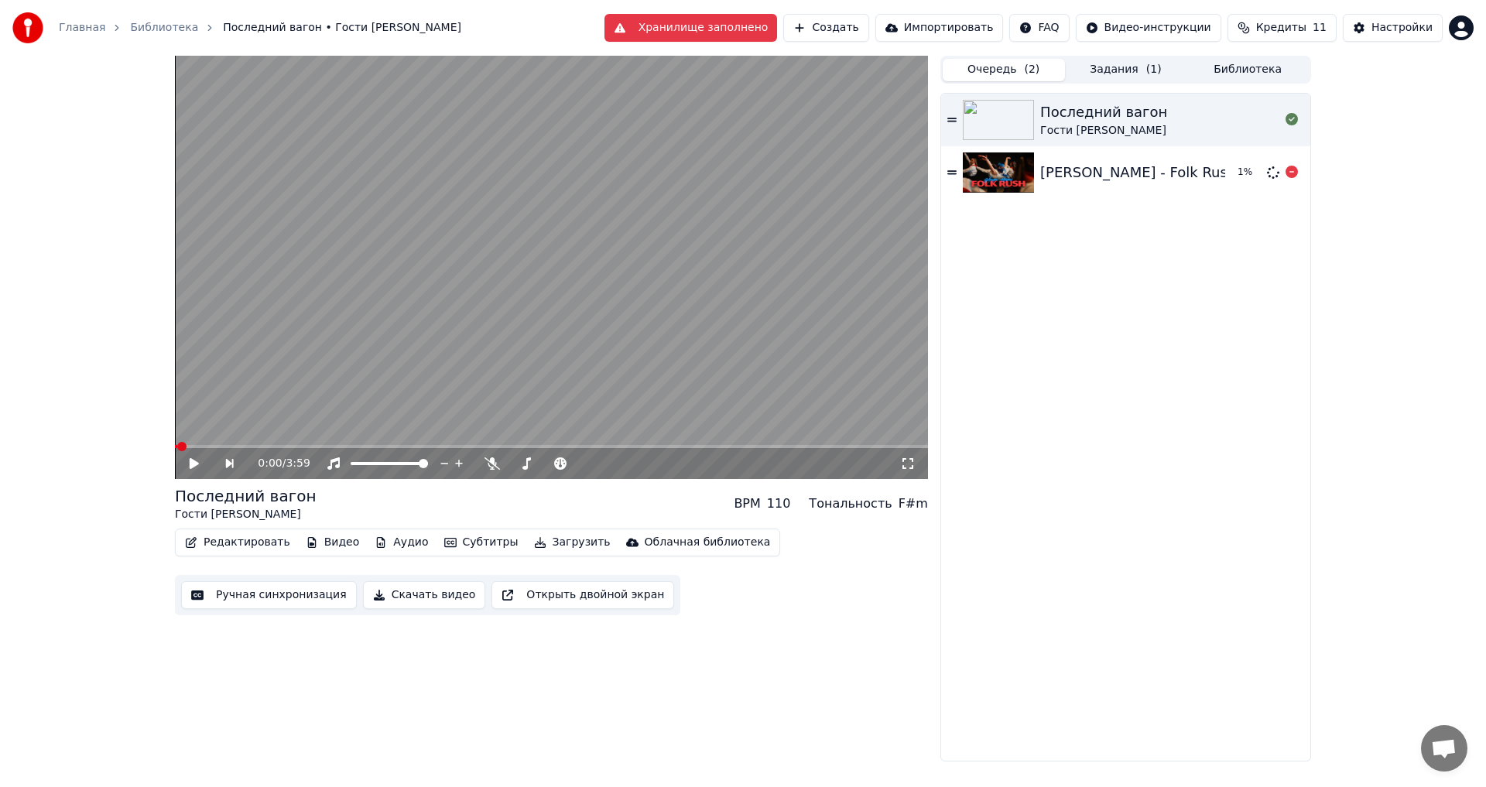
click at [1105, 176] on div "[PERSON_NAME] - Folk Rush" at bounding box center [1138, 173] width 196 height 22
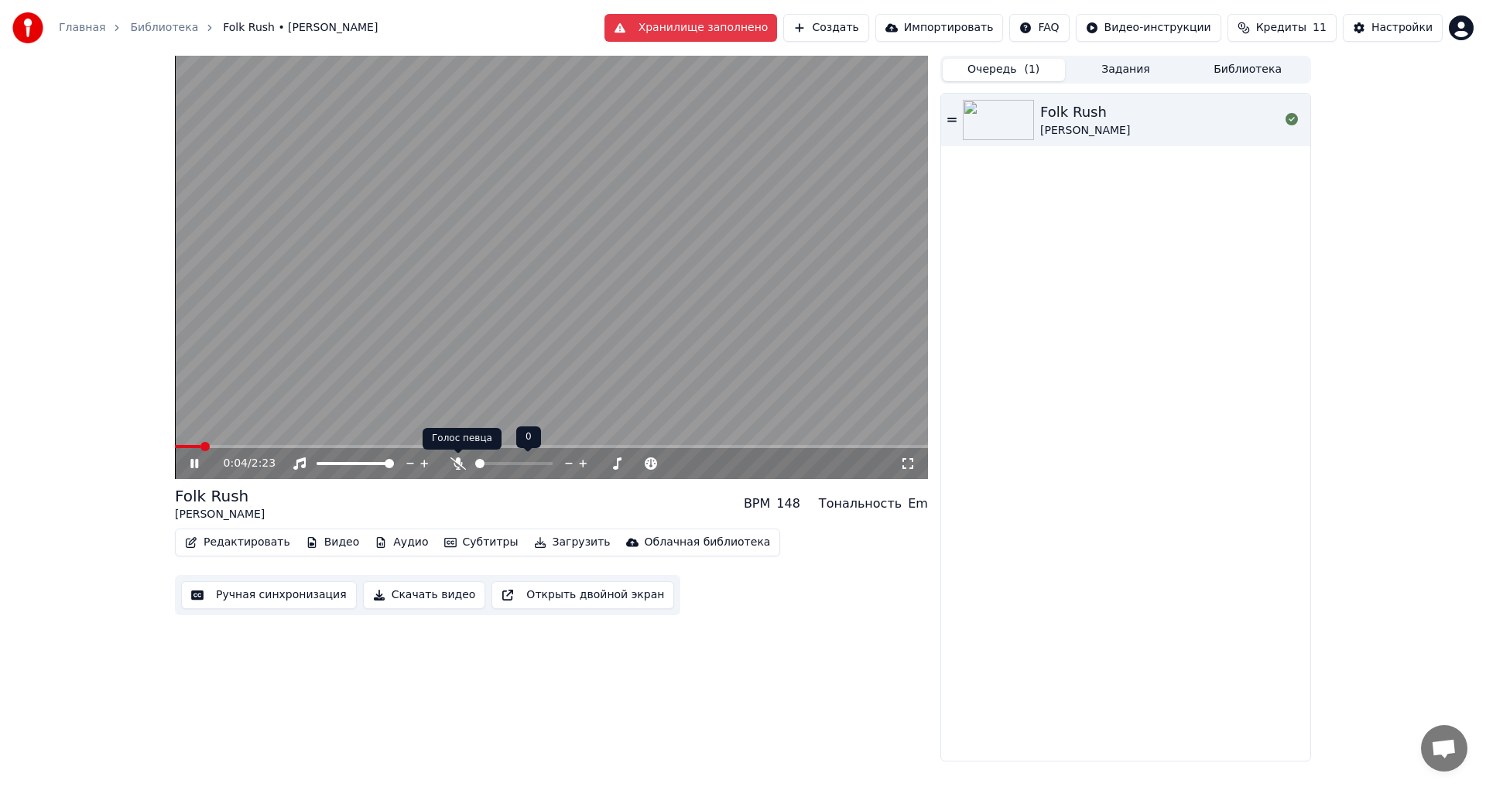
click at [458, 467] on icon at bounding box center [457, 463] width 15 height 12
click at [217, 451] on span at bounding box center [221, 446] width 9 height 9
click at [677, 396] on video at bounding box center [551, 267] width 753 height 423
click at [580, 315] on video at bounding box center [551, 267] width 753 height 423
click at [514, 468] on span at bounding box center [513, 463] width 9 height 9
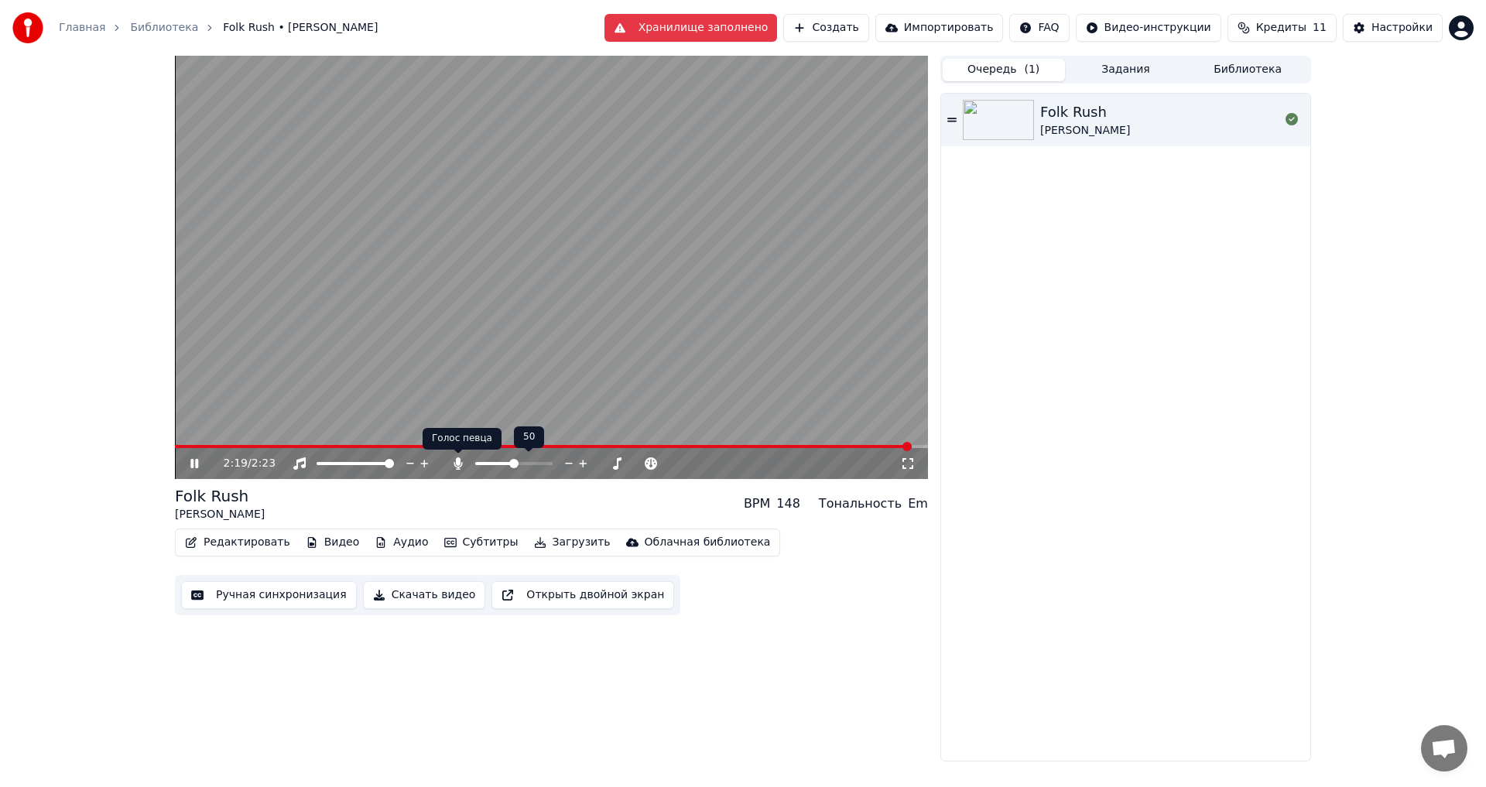
click at [454, 461] on icon at bounding box center [457, 463] width 15 height 12
click at [530, 356] on video at bounding box center [551, 267] width 753 height 423
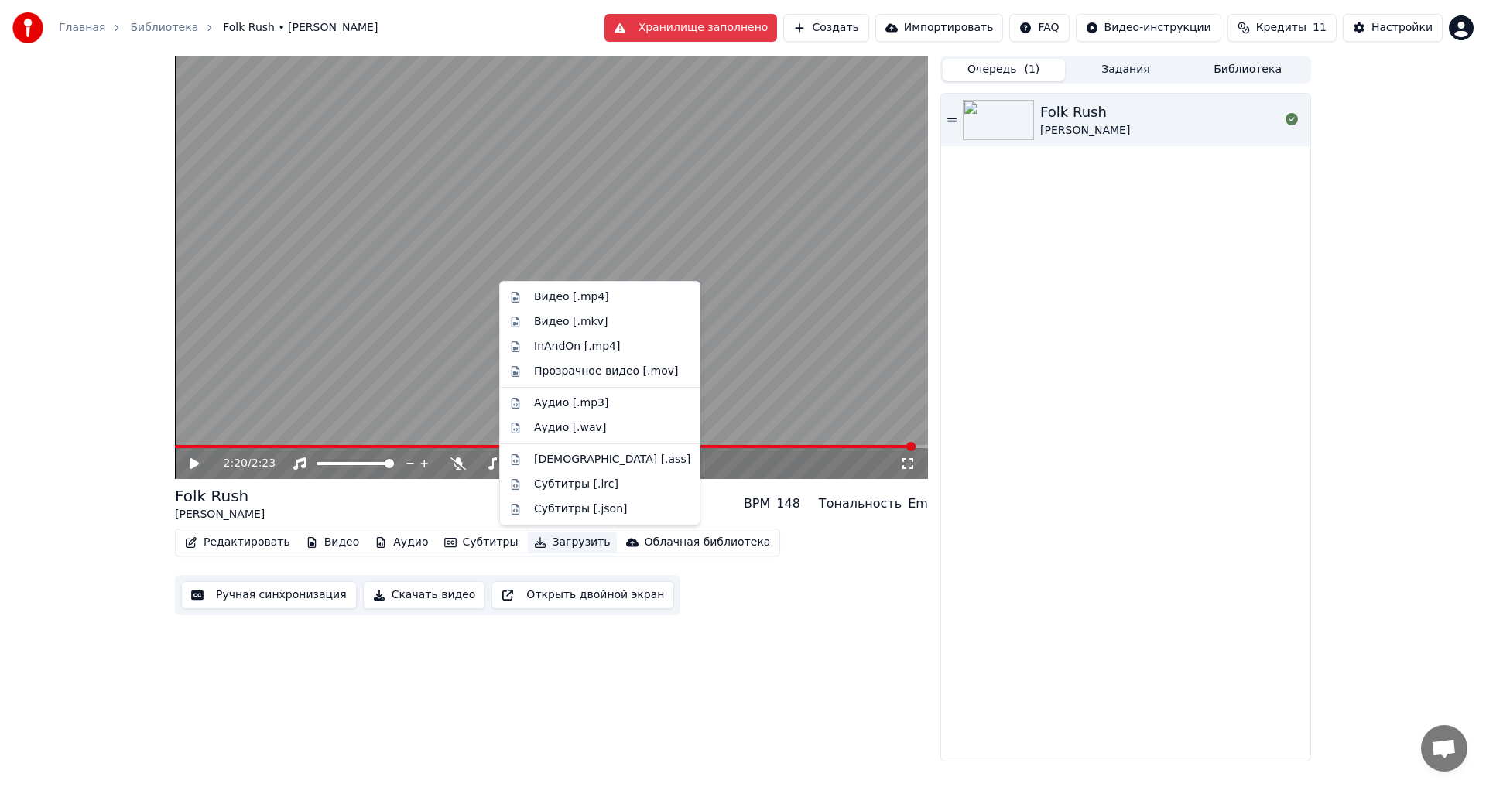
click at [548, 543] on button "Загрузить" at bounding box center [572, 543] width 89 height 22
click at [558, 300] on div "Видео [.mp4]" at bounding box center [571, 296] width 75 height 15
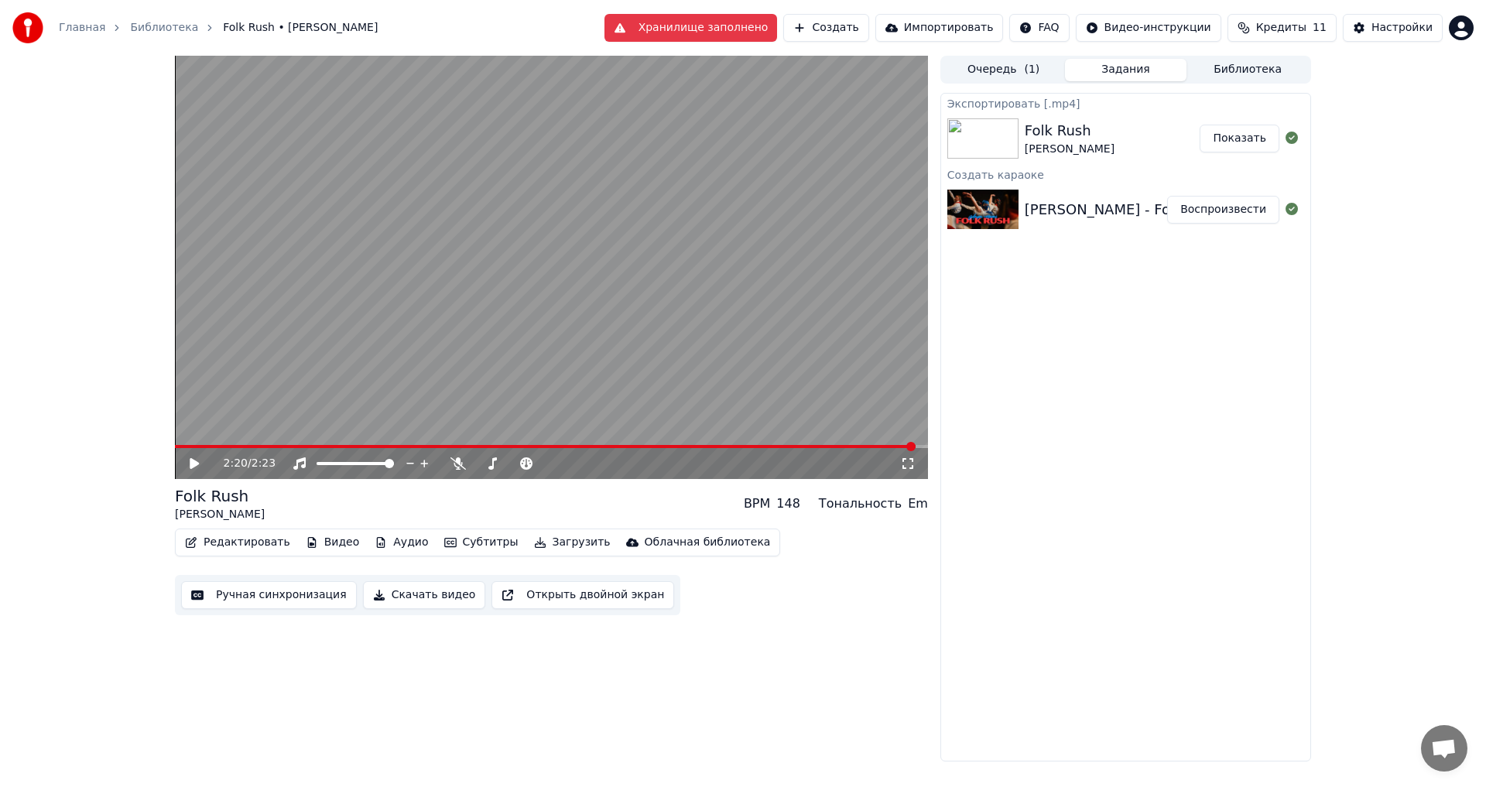
click at [1249, 139] on button "Показать" at bounding box center [1240, 139] width 80 height 28
